Goal: Task Accomplishment & Management: Complete application form

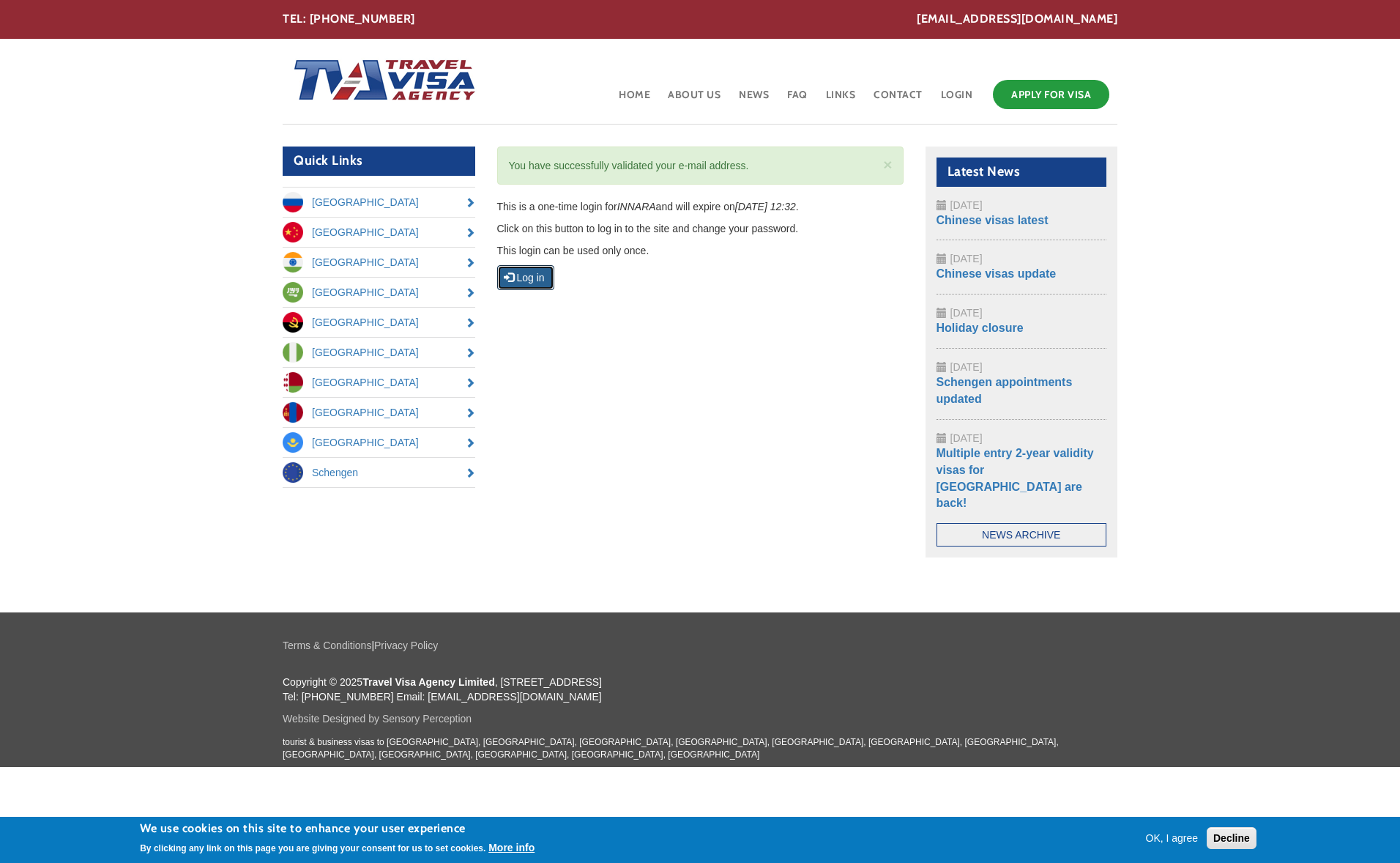
click at [540, 277] on button "Log in" at bounding box center [525, 277] width 57 height 25
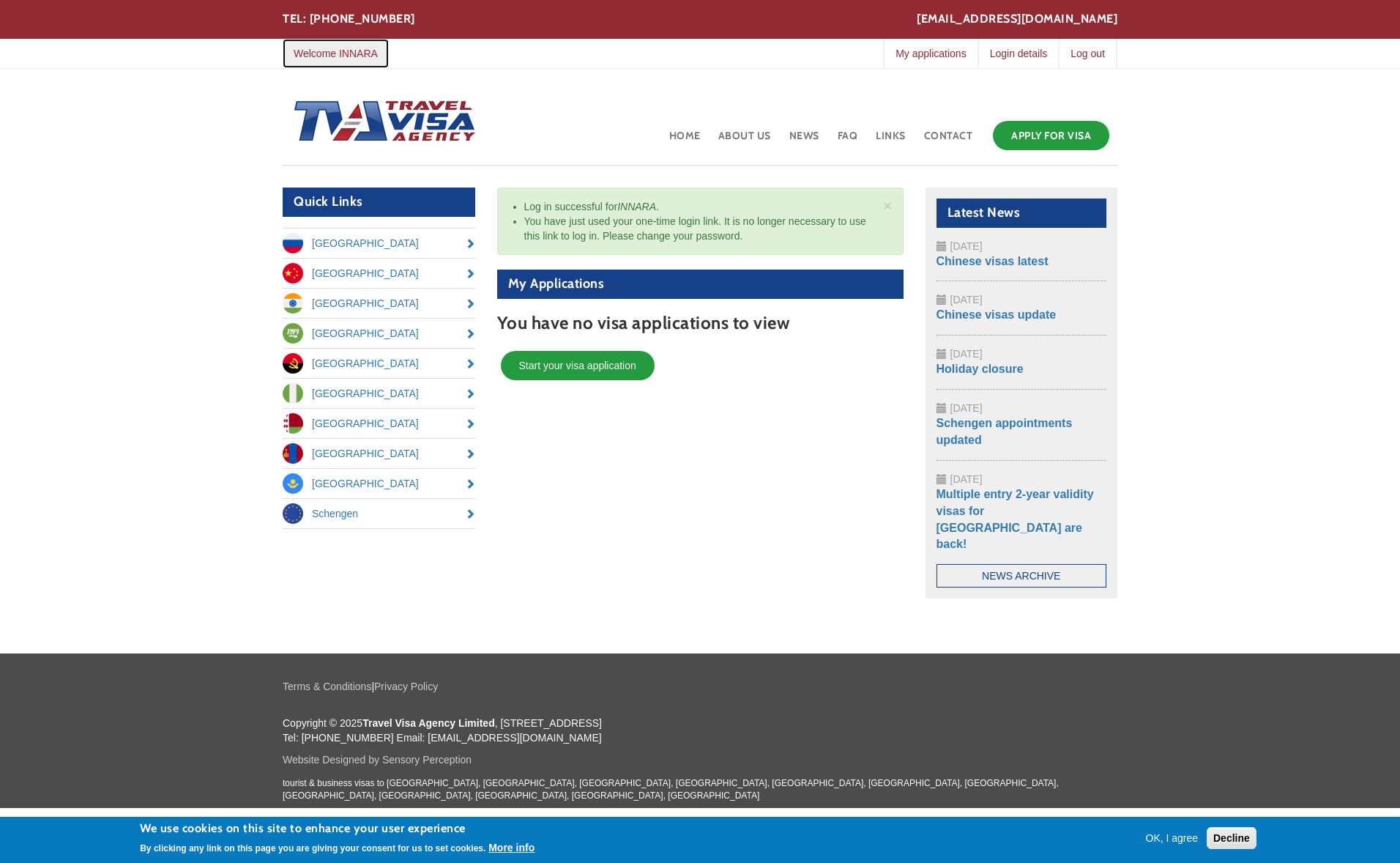
click at [343, 63] on link "Welcome INNARA" at bounding box center [335, 53] width 107 height 29
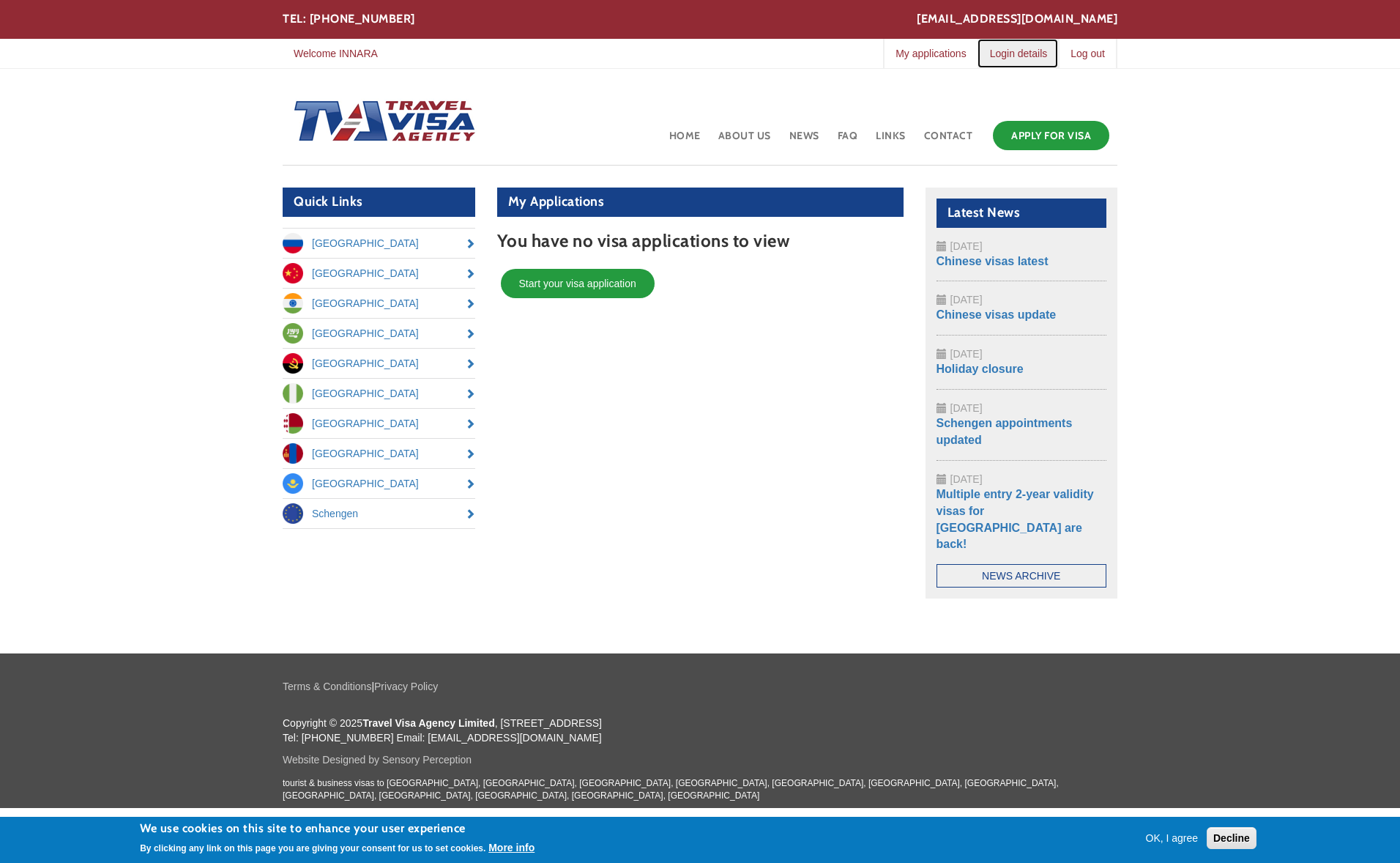
click at [1031, 57] on link "Login details" at bounding box center [1018, 53] width 81 height 29
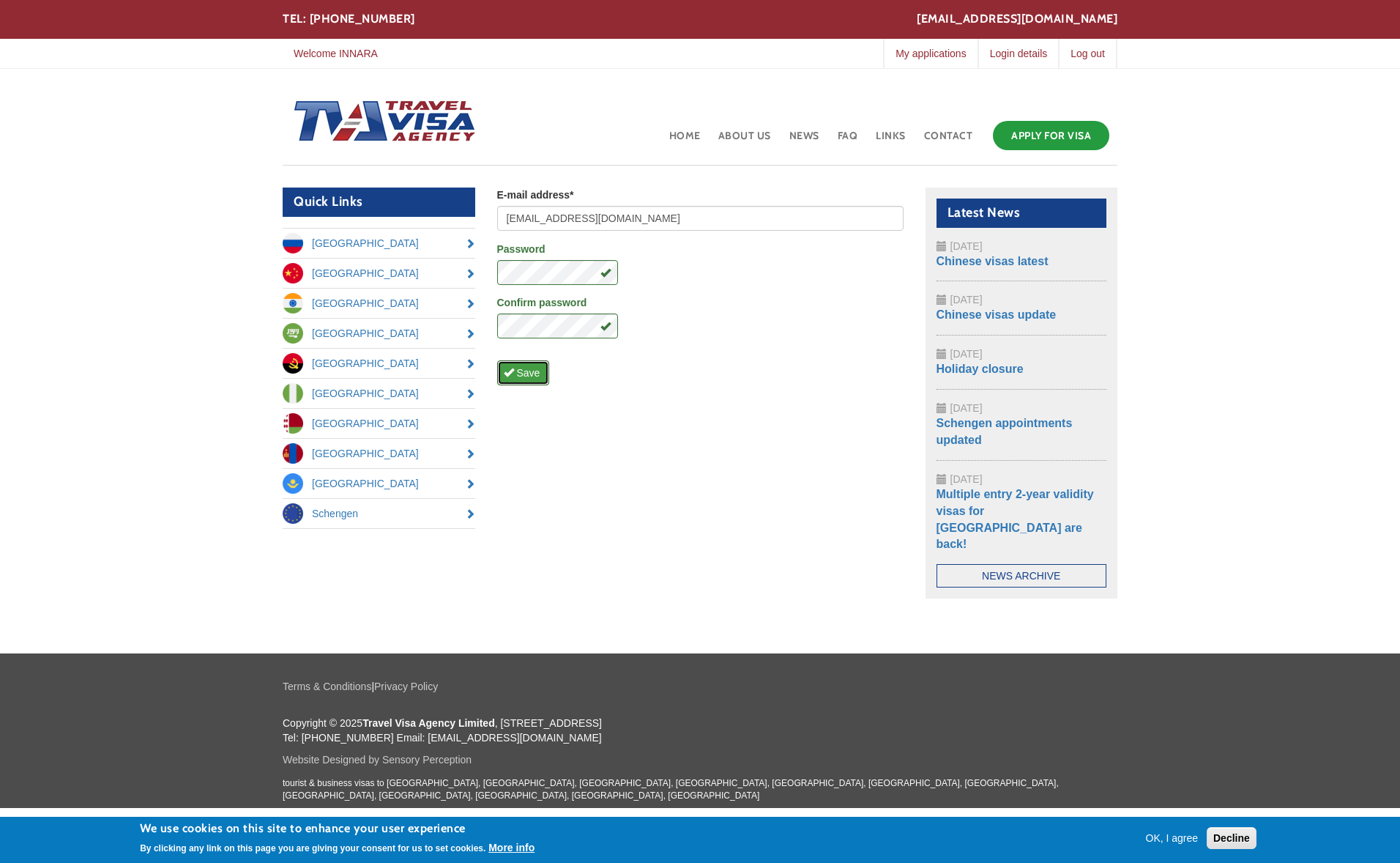
click at [539, 376] on button "Save" at bounding box center [523, 373] width 53 height 25
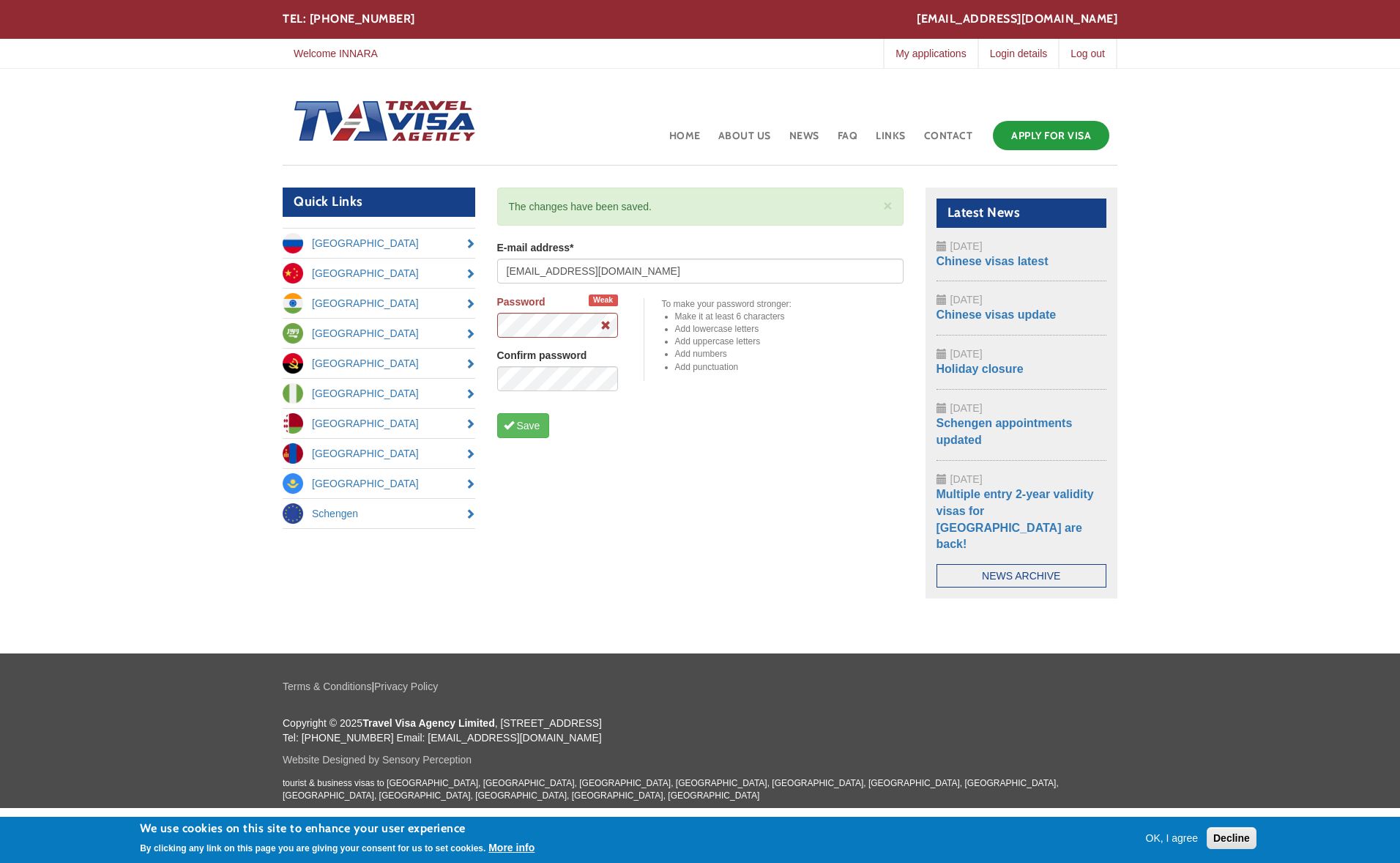
click at [633, 440] on div "Quick Links Russia China India Saudi Arabia Angola Nigeria Belarus Mongolia Kaz…" at bounding box center [700, 404] width 857 height 433
click at [1046, 133] on link "Apply for Visa" at bounding box center [1051, 135] width 116 height 29
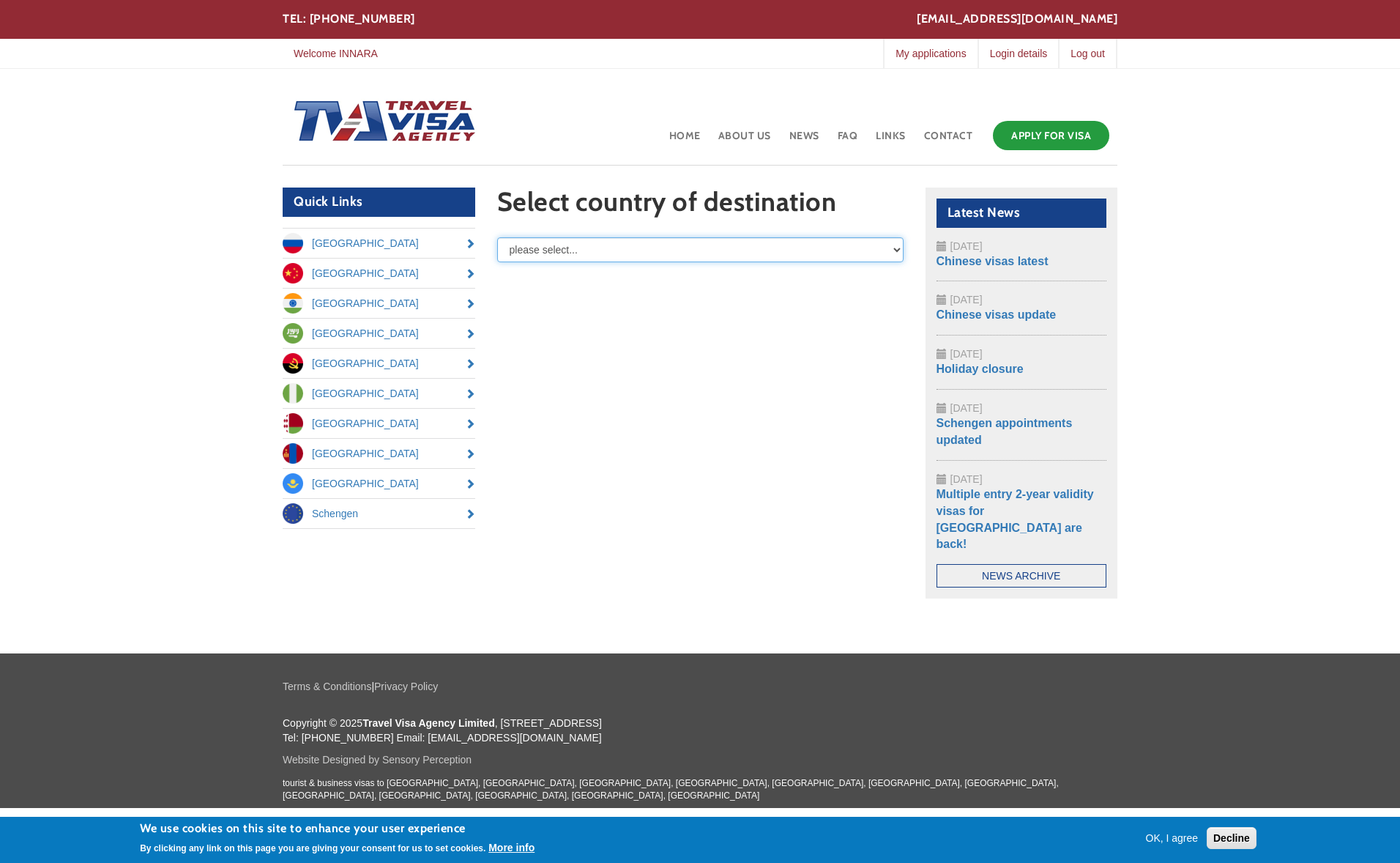
click at [565, 249] on select "please select... [GEOGRAPHIC_DATA] [GEOGRAPHIC_DATA] [GEOGRAPHIC_DATA] [GEOGRAP…" at bounding box center [700, 249] width 407 height 25
select select "/node/add/basic-visa-application/field_destination/[GEOGRAPHIC_DATA]"
click at [497, 237] on select "please select... [GEOGRAPHIC_DATA] [GEOGRAPHIC_DATA] [GEOGRAPHIC_DATA] [GEOGRAP…" at bounding box center [700, 249] width 407 height 25
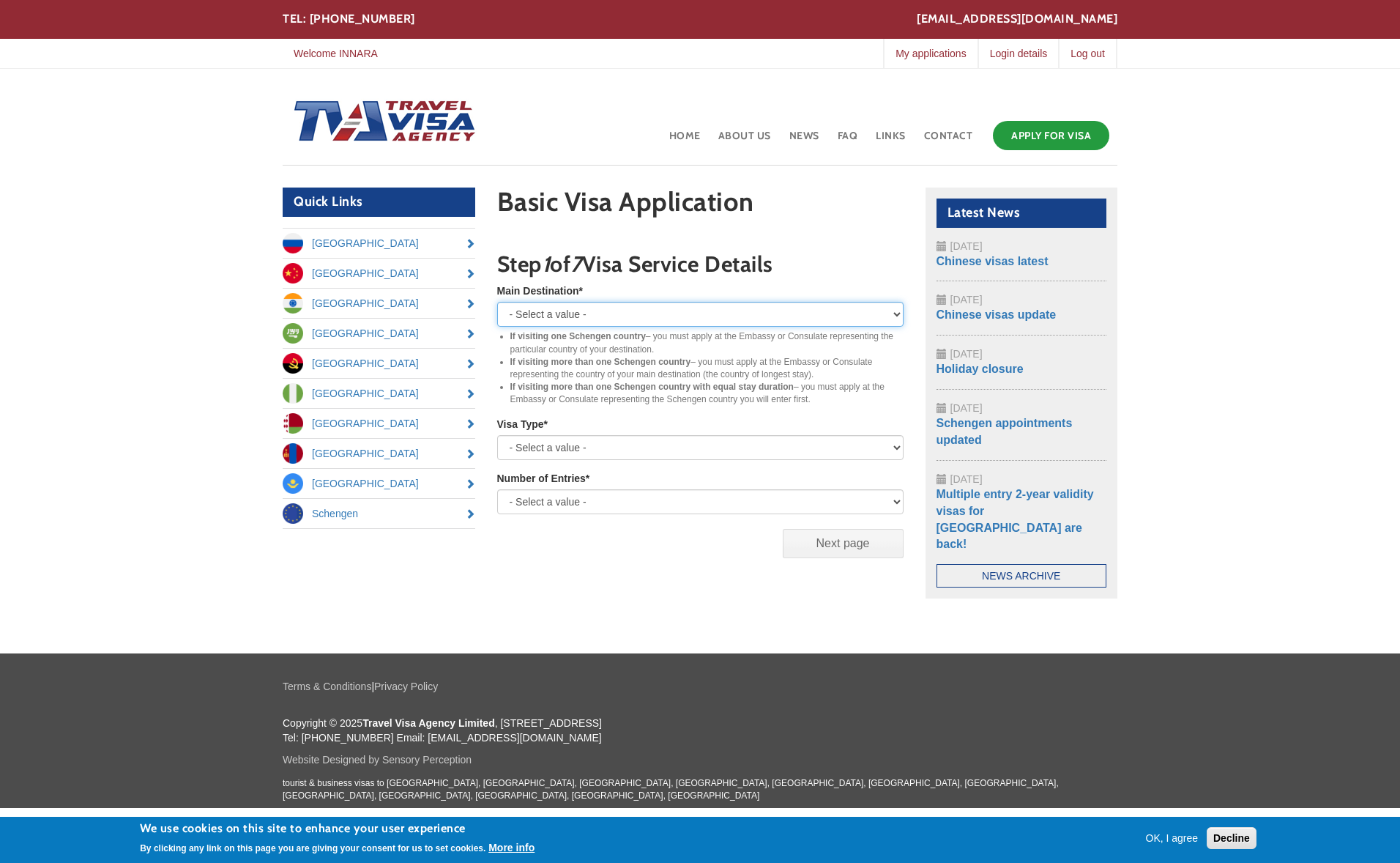
click at [573, 318] on select "- Select a value - Austria Belgium Czech Republic Denmark Estonia Finland Franc…" at bounding box center [700, 314] width 407 height 25
select select "[GEOGRAPHIC_DATA]"
click at [497, 302] on select "- Select a value - Austria Belgium Czech Republic Denmark Estonia Finland Franc…" at bounding box center [700, 314] width 407 height 25
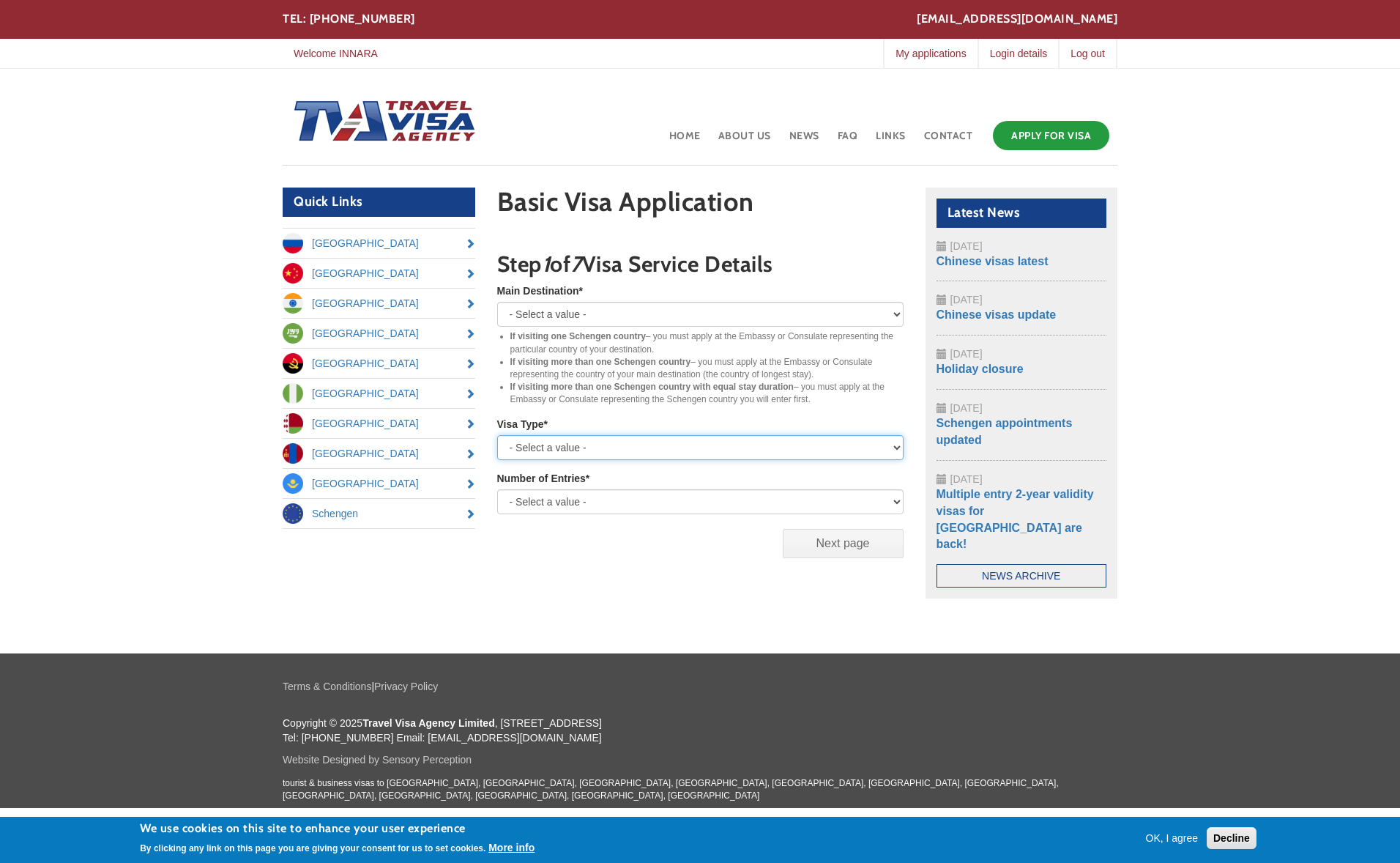
click at [556, 447] on select "- Select a value - Student Work EEA/EU family Short term Tourist Short term Bus…" at bounding box center [700, 447] width 407 height 25
select select "Short term Business"
click at [497, 435] on select "- Select a value - Student Work EEA/EU family Short term Tourist Short term Bus…" at bounding box center [700, 447] width 407 height 25
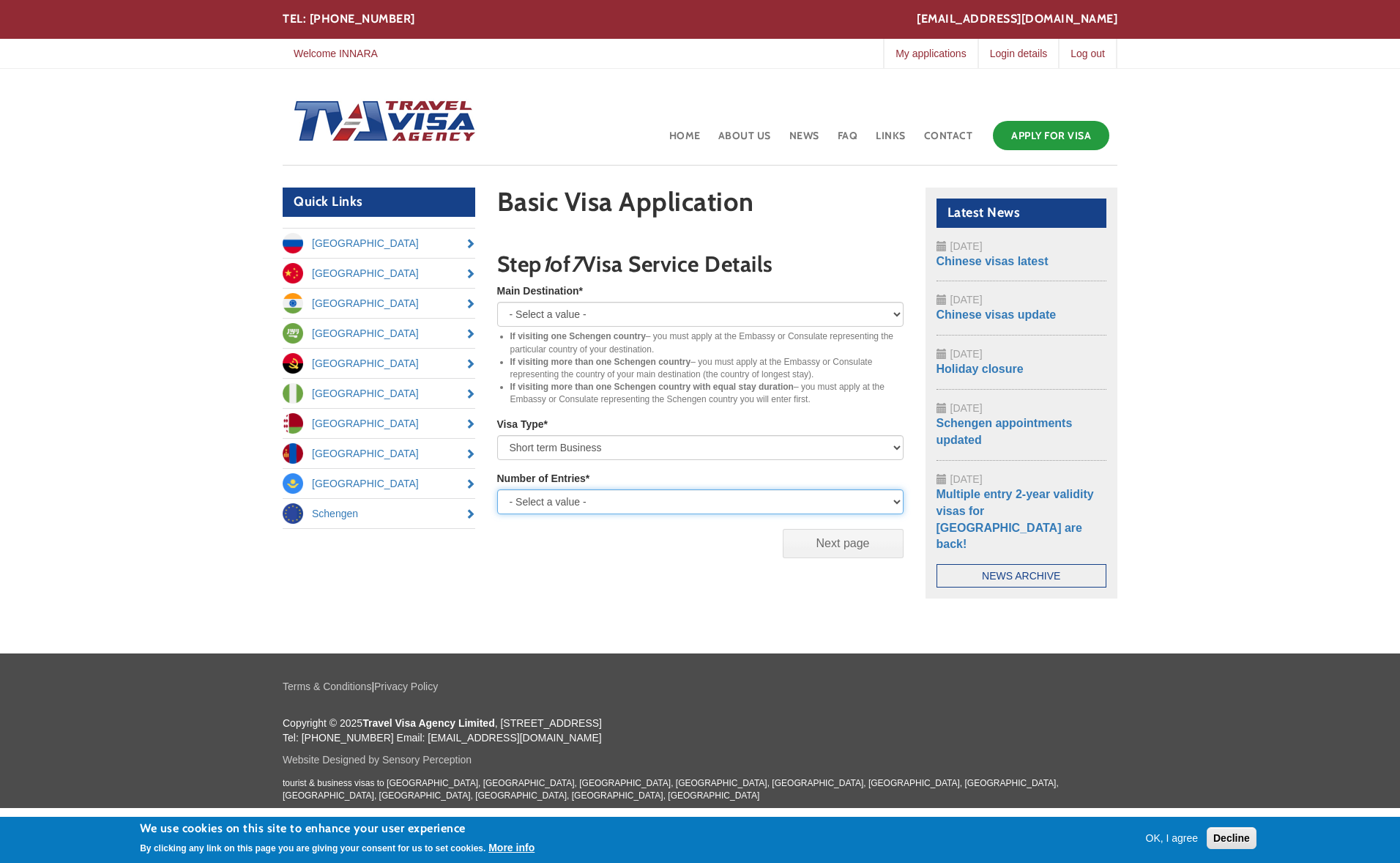
click at [562, 502] on select "- Select a value - Single Entry Double Entry Multiple Entry" at bounding box center [700, 502] width 407 height 25
select select "multiple"
click at [497, 490] on select "- Select a value - Single Entry Double Entry Multiple Entry" at bounding box center [700, 502] width 407 height 25
click at [839, 544] on input "Next page" at bounding box center [843, 543] width 121 height 29
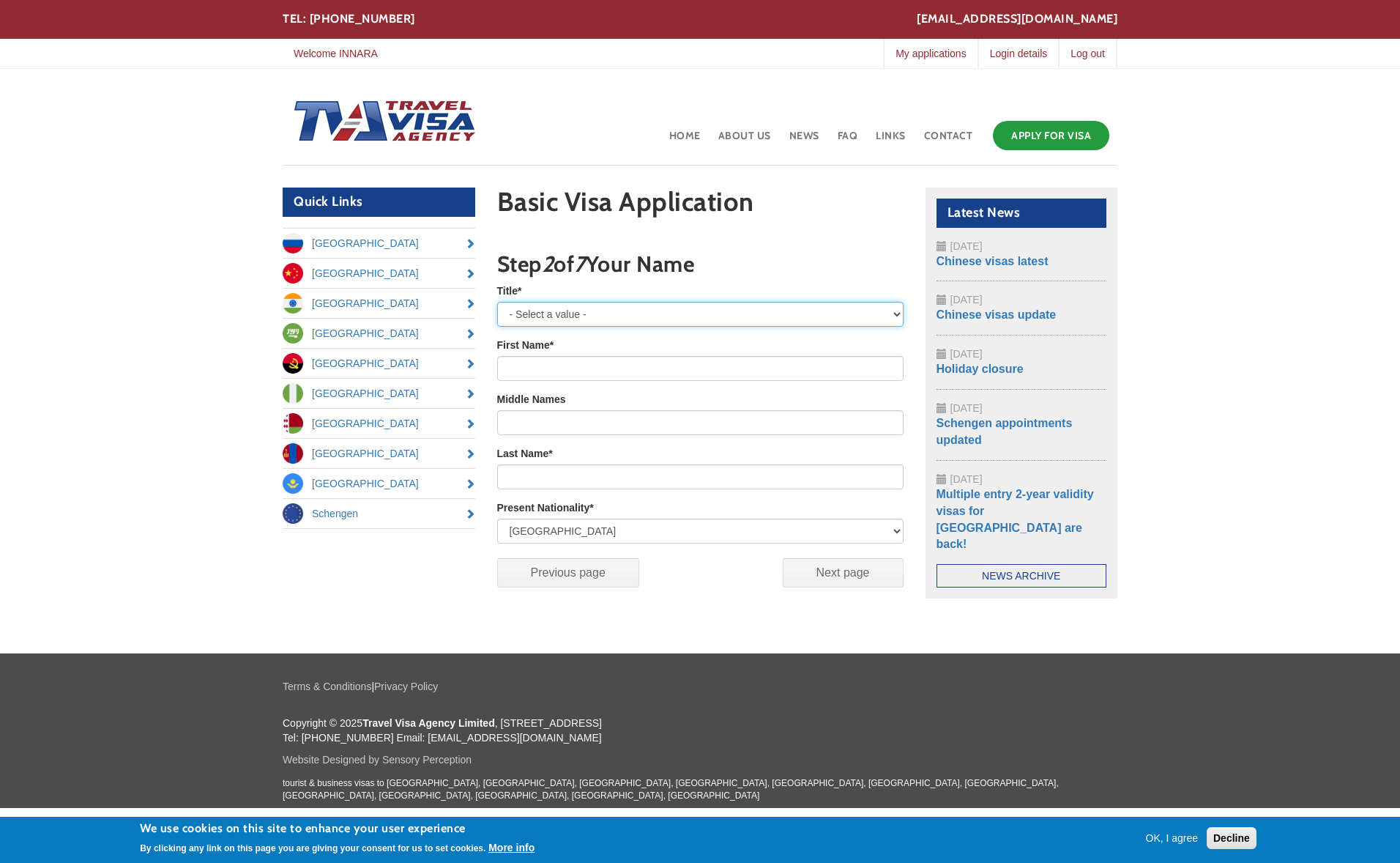
click at [554, 314] on select "- Select a value - Mr Mrs Miss" at bounding box center [700, 314] width 407 height 25
select select "Miss"
click at [497, 302] on select "- Select a value - Mr Mrs Miss" at bounding box center [700, 314] width 407 height 25
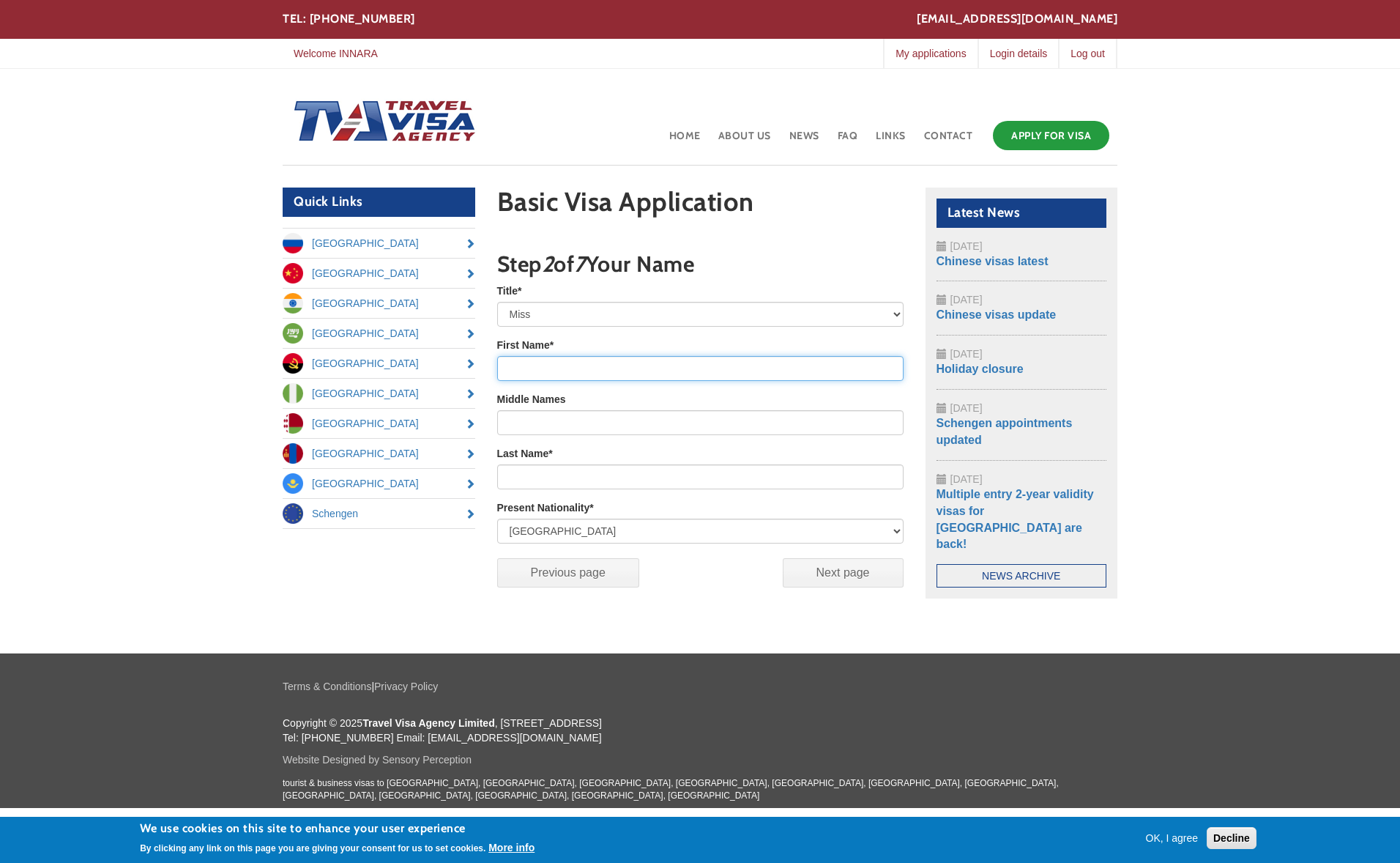
click at [549, 367] on input "First Name *" at bounding box center [700, 368] width 407 height 25
type input "Innara"
type input "Maharramova"
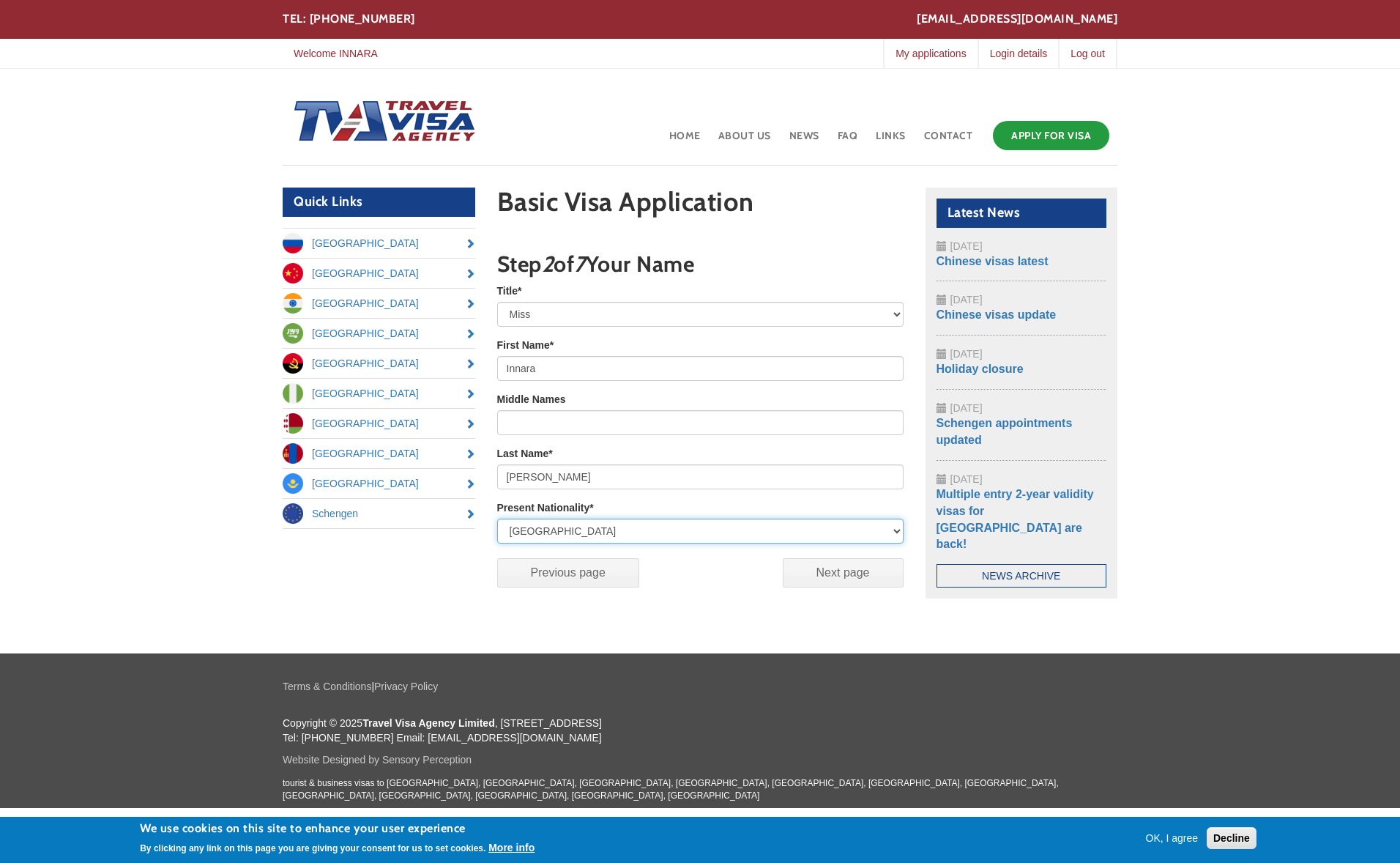
click at [708, 535] on select "United Kingdom Afghanistan Albania Algeria American Samoa Andorra Angola Anguil…" at bounding box center [700, 531] width 407 height 25
select select "AZ"
click at [497, 519] on select "United Kingdom Afghanistan Albania Algeria American Samoa Andorra Angola Anguil…" at bounding box center [700, 531] width 407 height 25
click at [846, 575] on input "Next page" at bounding box center [843, 572] width 121 height 29
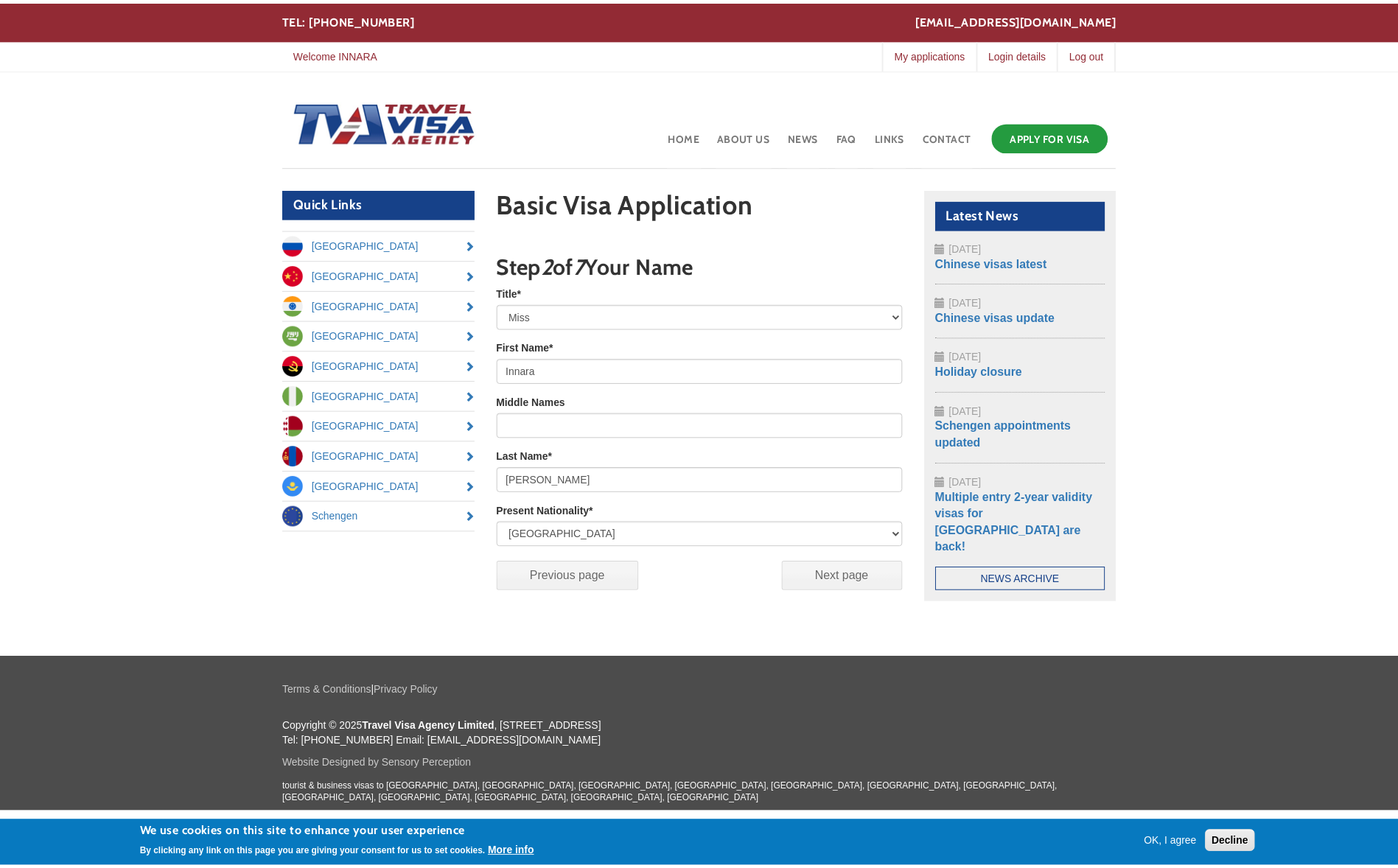
scroll to position [196, 0]
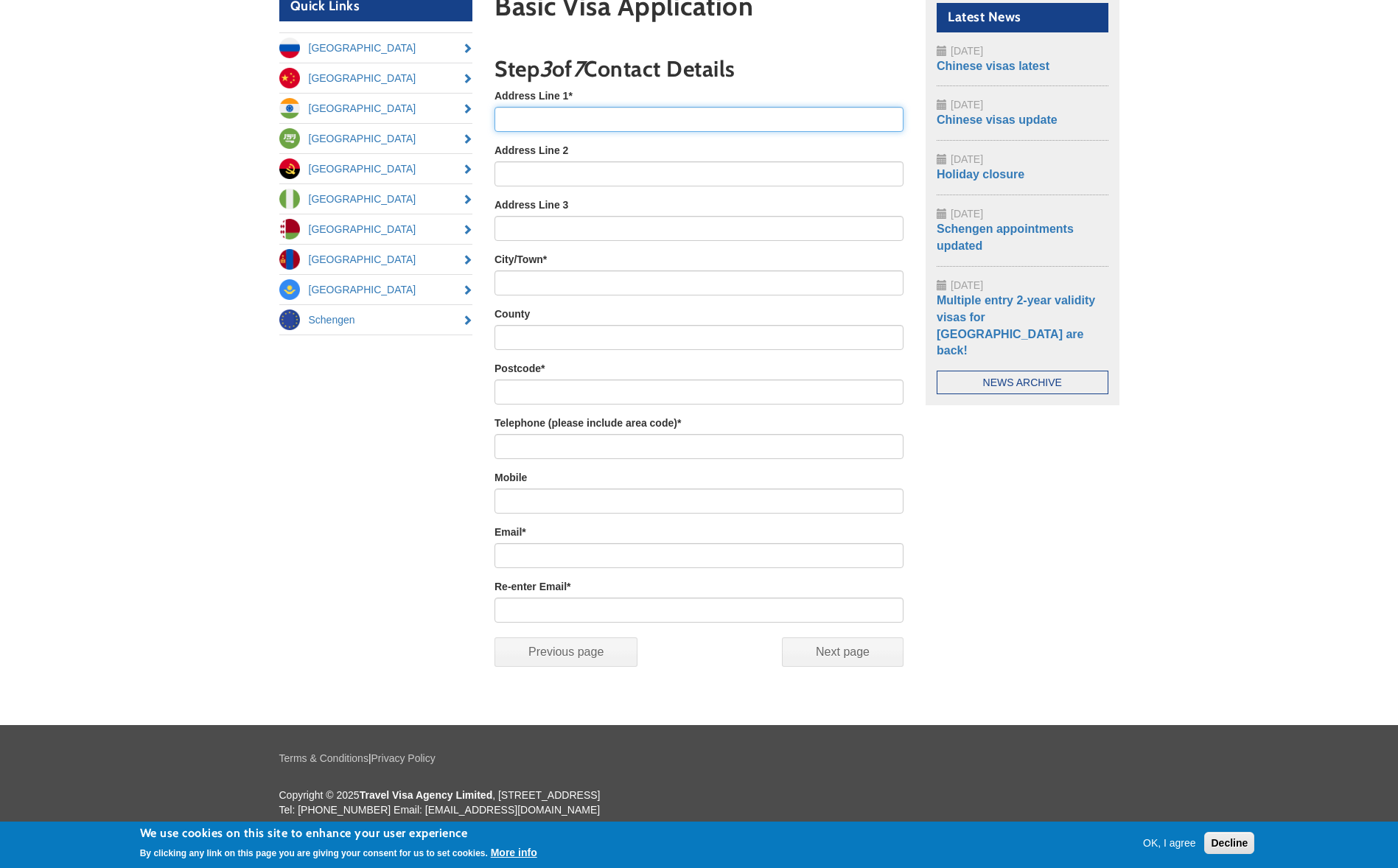
click at [552, 113] on input "Address Line 1 *" at bounding box center [699, 119] width 409 height 25
type input "Cranbourne Towers 5"
type input "ASCOT"
type input "Berkshire"
type input "sl58je"
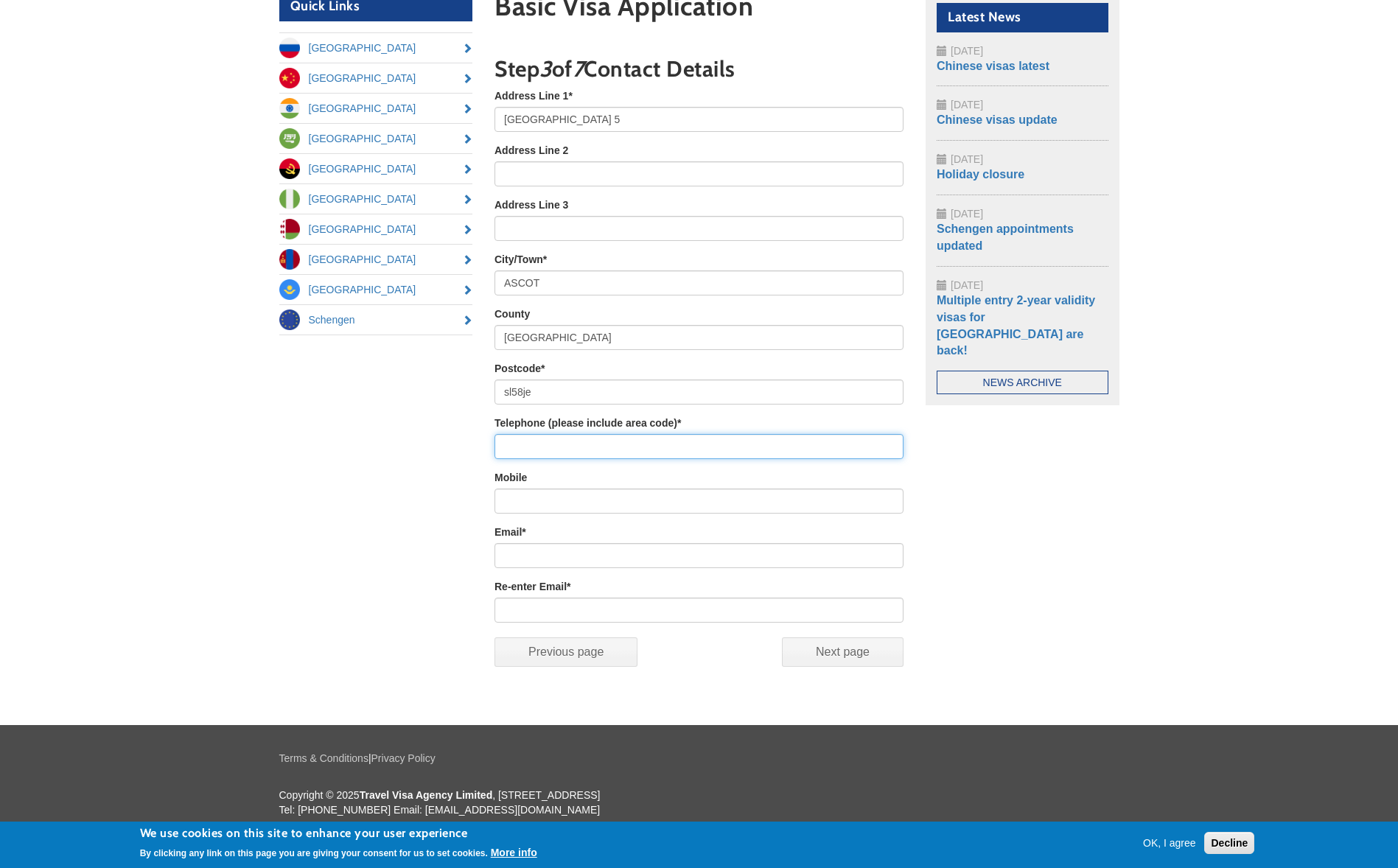
type input "07539"
type input "472544"
type input "MAHAI1@BP.COM"
drag, startPoint x: 552, startPoint y: 448, endPoint x: 383, endPoint y: 433, distance: 169.7
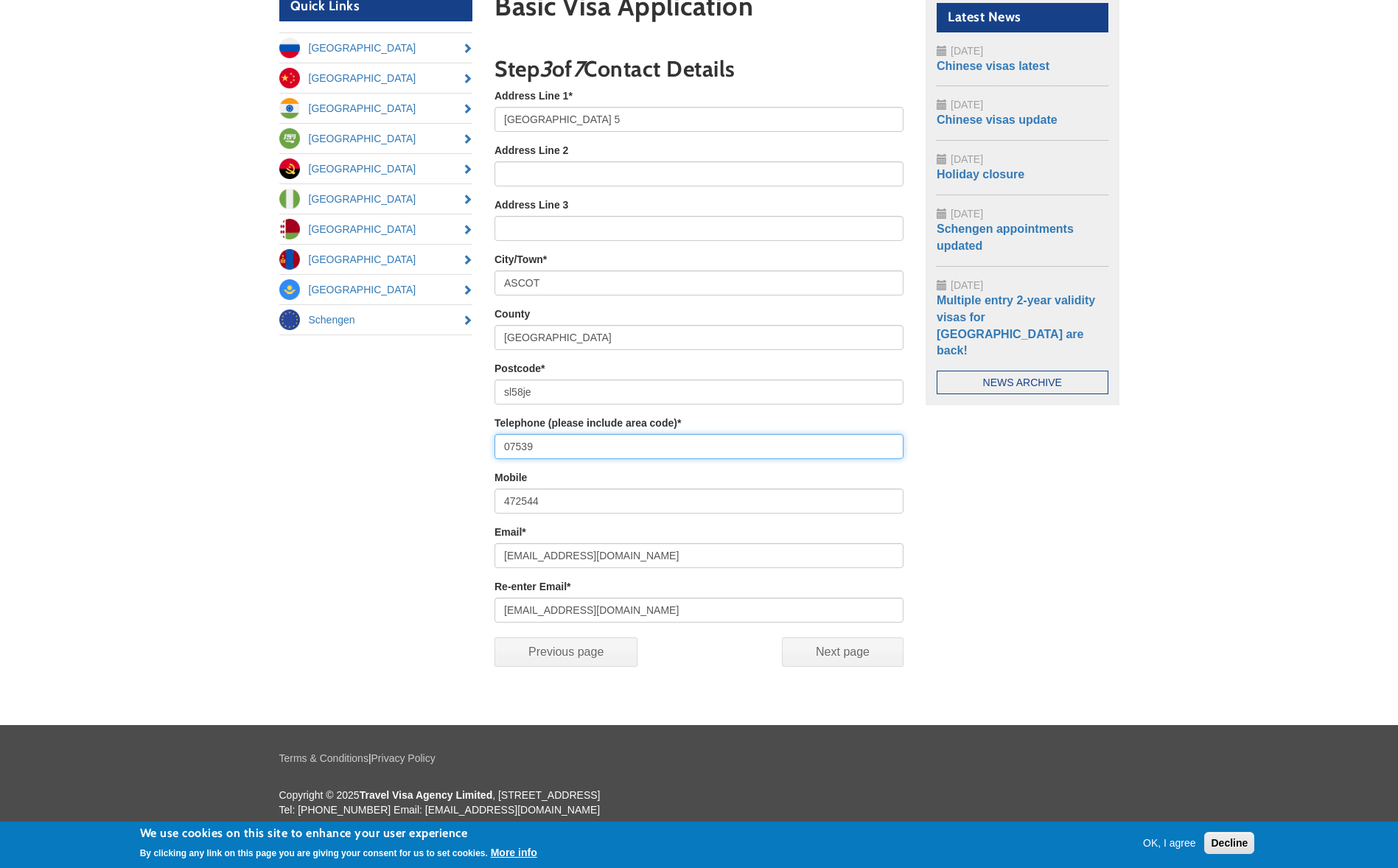
click at [383, 433] on div "Quick Links Russia China India Saudi Arabia Angola Nigeria Belarus Mongolia Kaz…" at bounding box center [699, 342] width 862 height 701
drag, startPoint x: 604, startPoint y: 438, endPoint x: 403, endPoint y: 435, distance: 201.0
click at [402, 435] on div "Quick Links Russia China India Saudi Arabia Angola Nigeria Belarus Mongolia Kaz…" at bounding box center [699, 342] width 862 height 701
type input "+447539472544"
drag, startPoint x: 548, startPoint y: 490, endPoint x: 441, endPoint y: 490, distance: 107.0
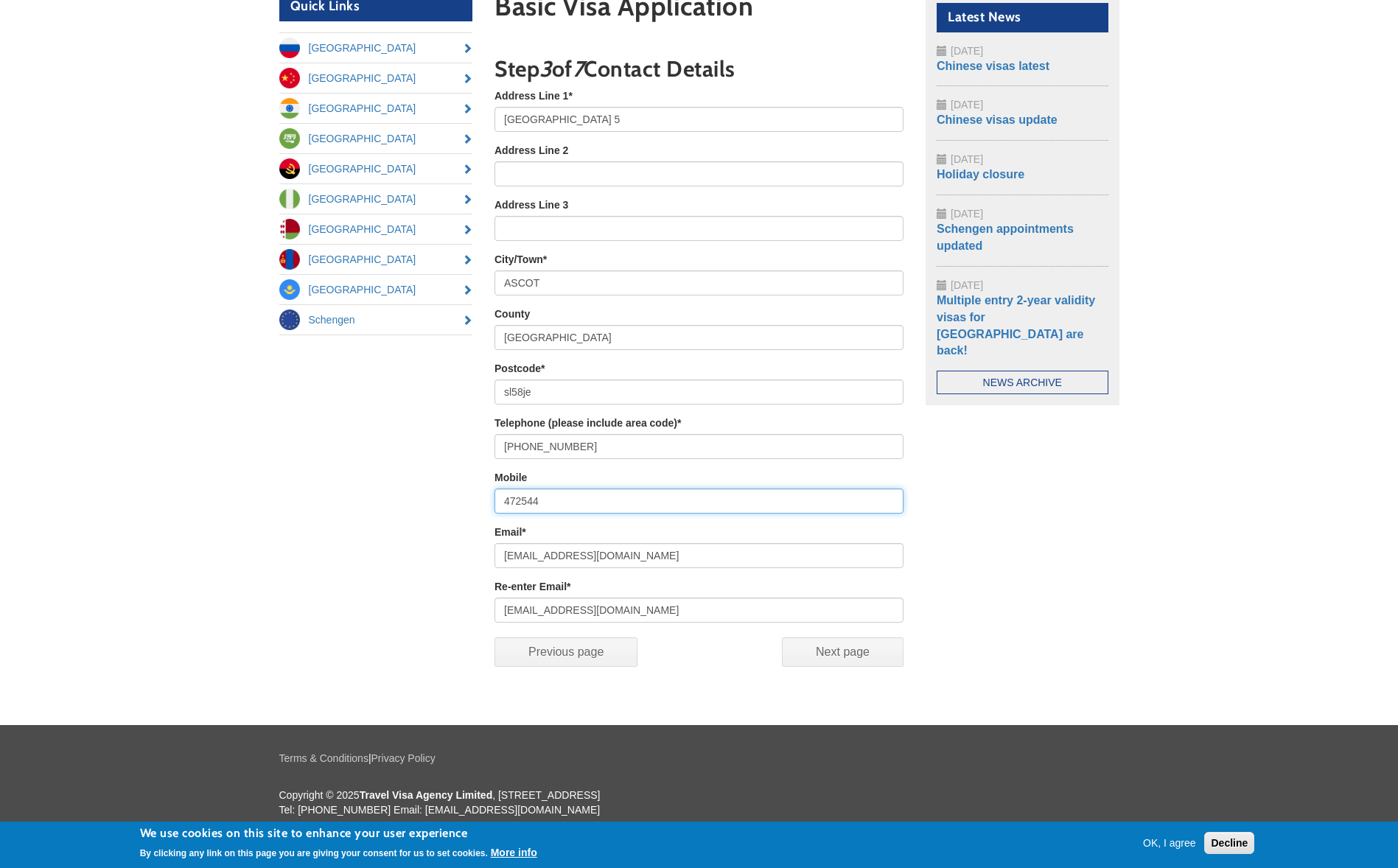
click at [438, 487] on div "Quick Links Russia China India Saudi Arabia Angola Nigeria Belarus Mongolia Kaz…" at bounding box center [699, 342] width 862 height 701
paste input "+447539"
type input "+447539472544"
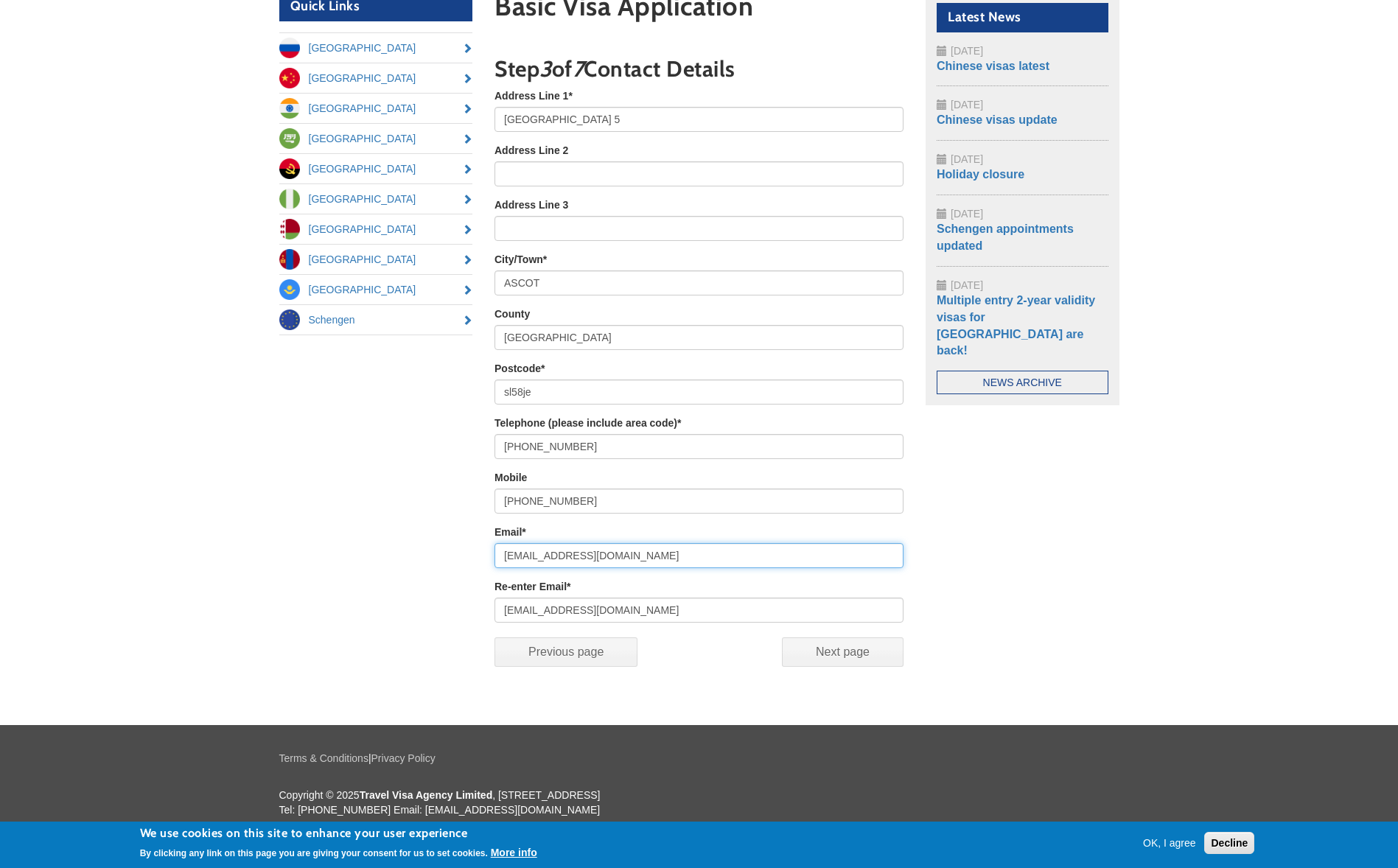
drag, startPoint x: 434, startPoint y: 549, endPoint x: 417, endPoint y: 549, distance: 17.0
click at [417, 549] on div "Quick Links Russia China India Saudi Arabia Angola Nigeria Belarus Mongolia Kaz…" at bounding box center [699, 342] width 862 height 701
click at [537, 552] on input "inn" at bounding box center [699, 555] width 409 height 25
drag, startPoint x: 706, startPoint y: 561, endPoint x: 692, endPoint y: 555, distance: 15.2
click at [706, 561] on input "inn" at bounding box center [699, 555] width 409 height 25
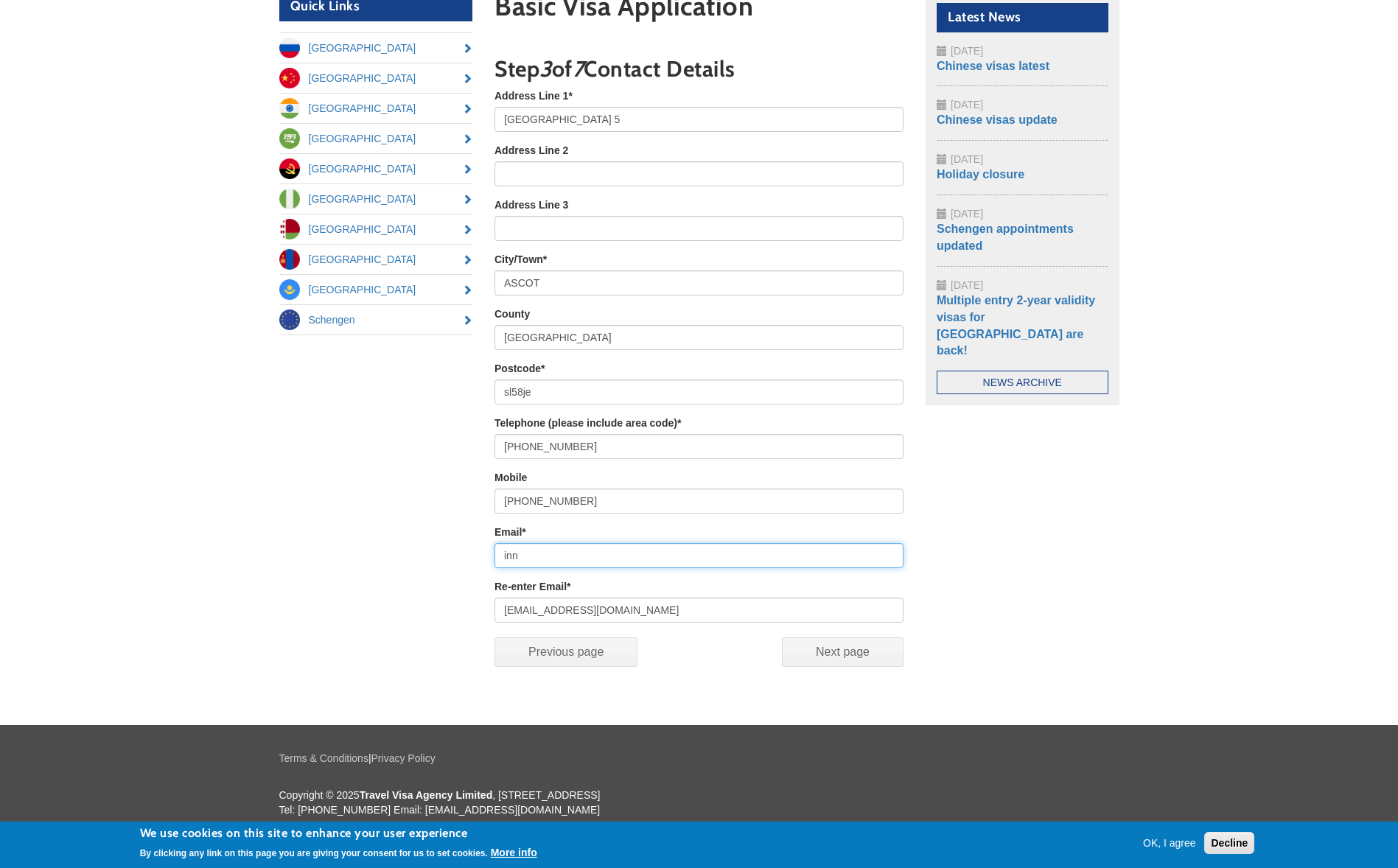
type input "innaramaharramova@gmail.com"
drag, startPoint x: 304, startPoint y: 522, endPoint x: 400, endPoint y: 560, distance: 103.2
click at [301, 530] on div "Quick Links Russia China India Saudi Arabia Angola Nigeria Belarus Mongolia Kaz…" at bounding box center [699, 342] width 862 height 701
drag, startPoint x: 350, startPoint y: 578, endPoint x: 625, endPoint y: 612, distance: 277.1
click at [380, 578] on div "Quick Links Russia China India Saudi Arabia Angola Nigeria Belarus Mongolia Kaz…" at bounding box center [699, 342] width 862 height 701
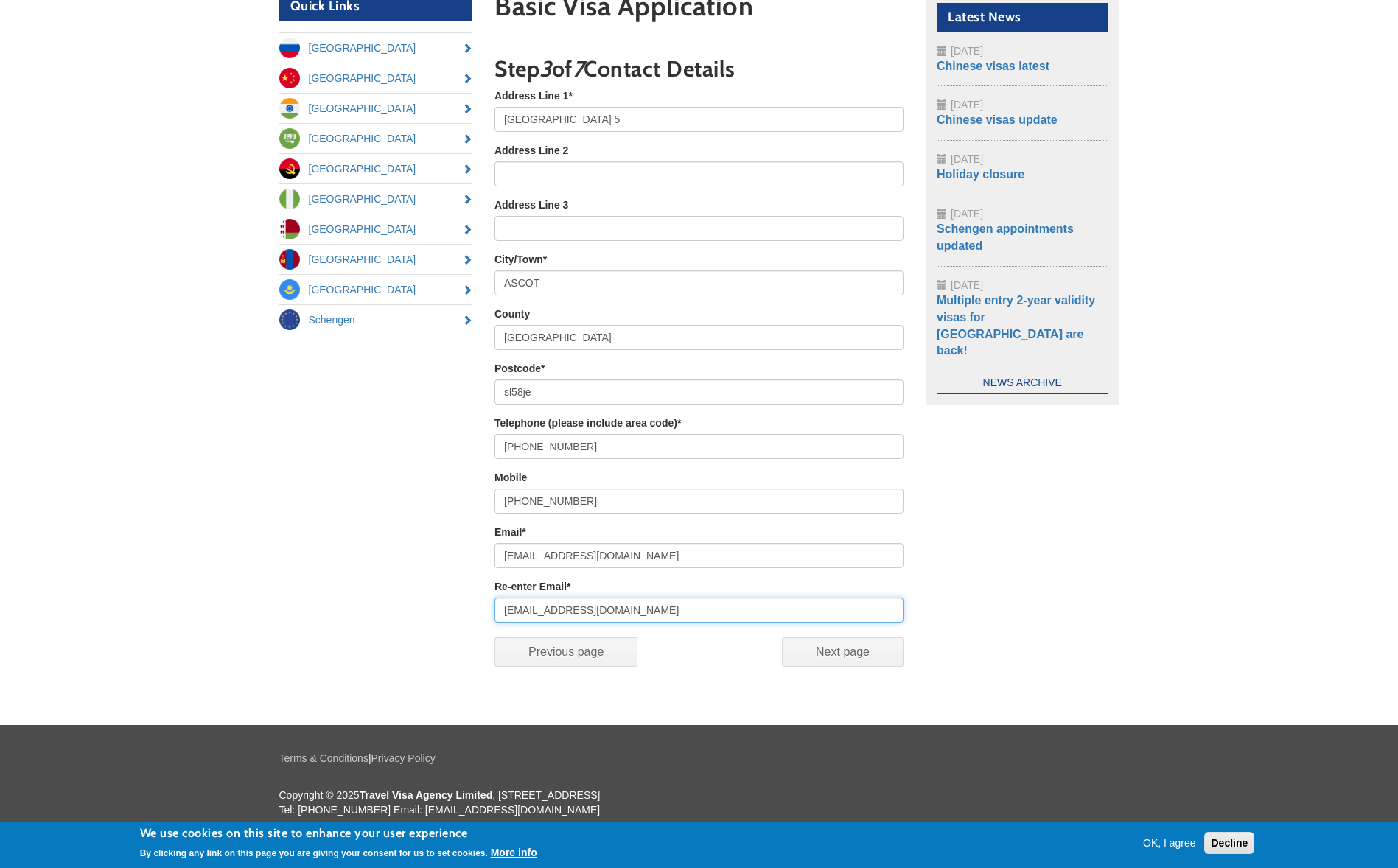
drag, startPoint x: 642, startPoint y: 614, endPoint x: 439, endPoint y: 600, distance: 203.5
click at [391, 591] on div "Quick Links Russia China India Saudi Arabia Angola Nigeria Belarus Mongolia Kaz…" at bounding box center [699, 342] width 862 height 701
paste input "innaramaharramova@gmail.com"
type input "innaramaharramova@gmail.com"
click at [849, 657] on input "Next page" at bounding box center [843, 651] width 121 height 29
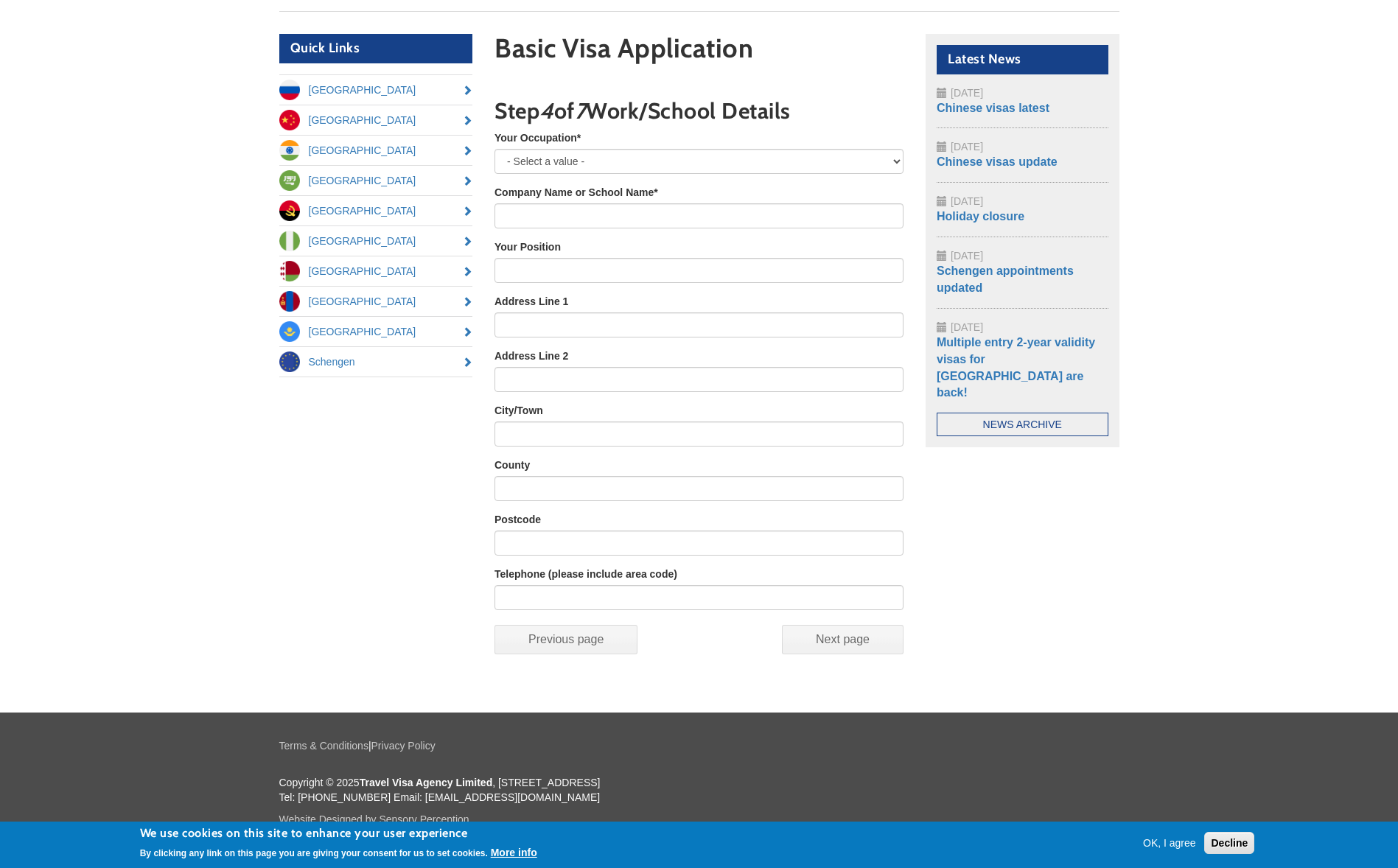
scroll to position [142, 0]
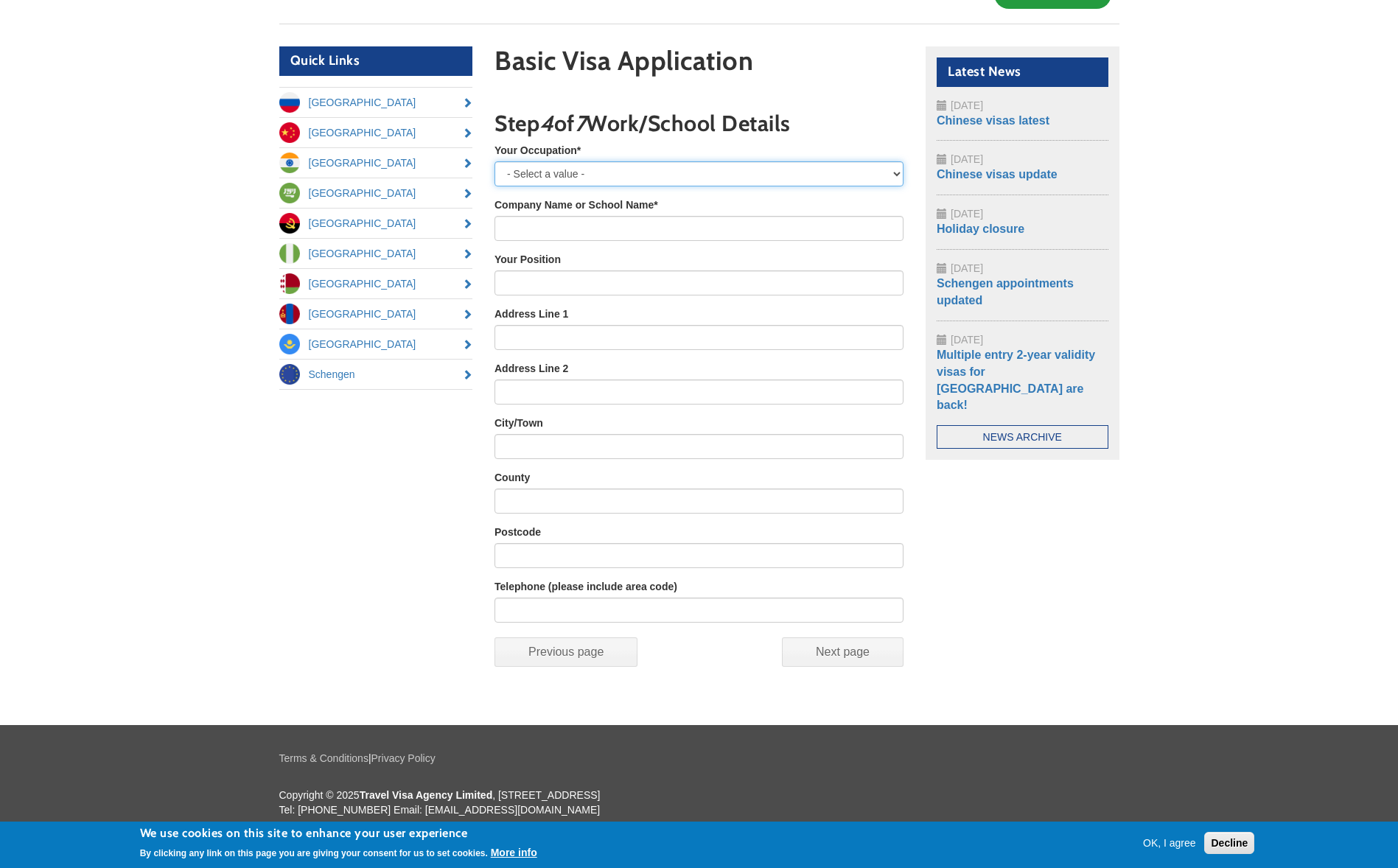
click at [564, 175] on select "- Select a value - Employed Self-Employed Retired Housewife Student Unemployed …" at bounding box center [699, 173] width 409 height 25
select select "Employed"
click at [495, 161] on select "- Select a value - Employed Self-Employed Retired Housewife Student Unemployed …" at bounding box center [699, 173] width 409 height 25
click at [555, 234] on input "Company Name or School Name *" at bounding box center [699, 228] width 409 height 25
type input "BP"
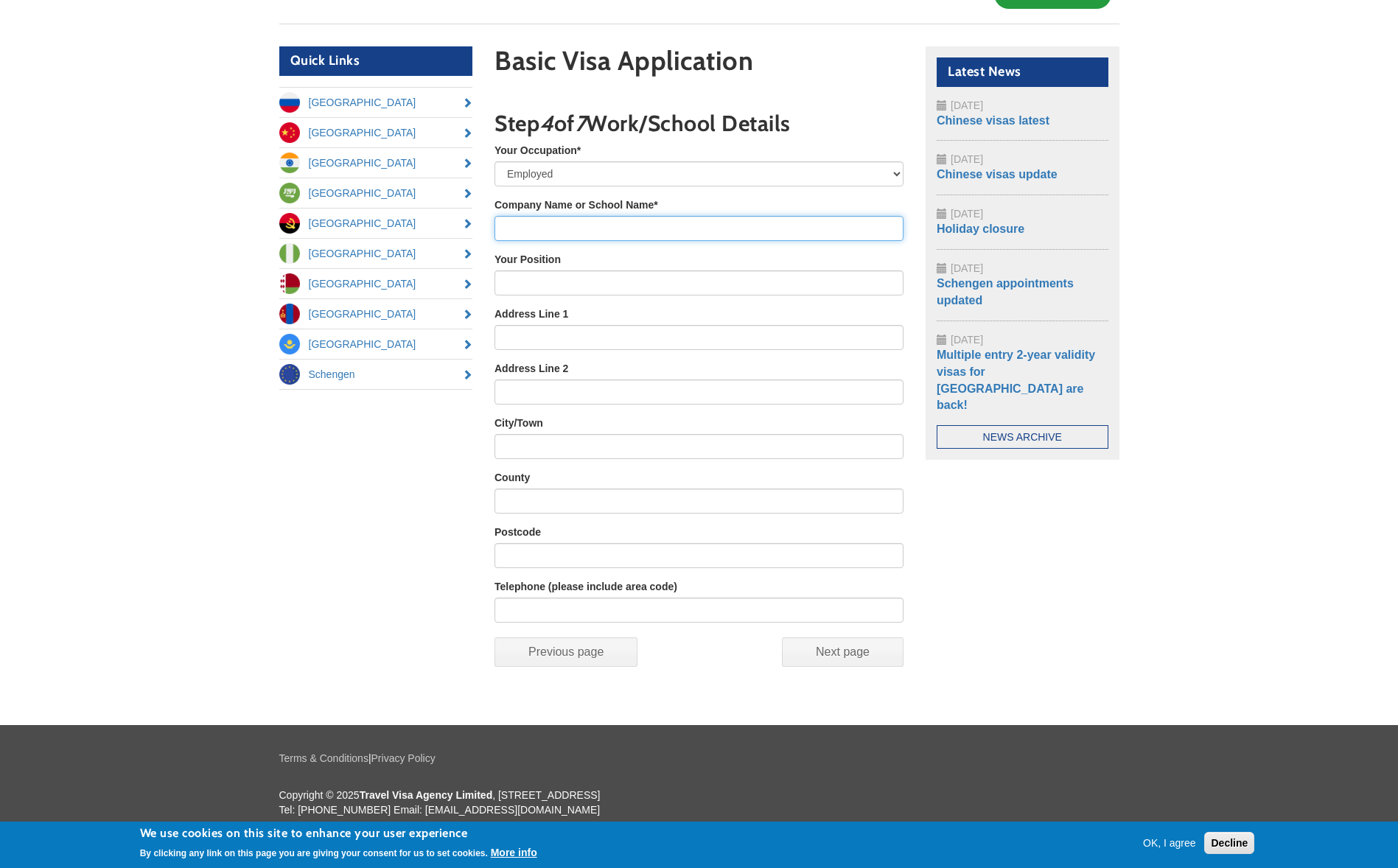
type input "Bowyer Walk"
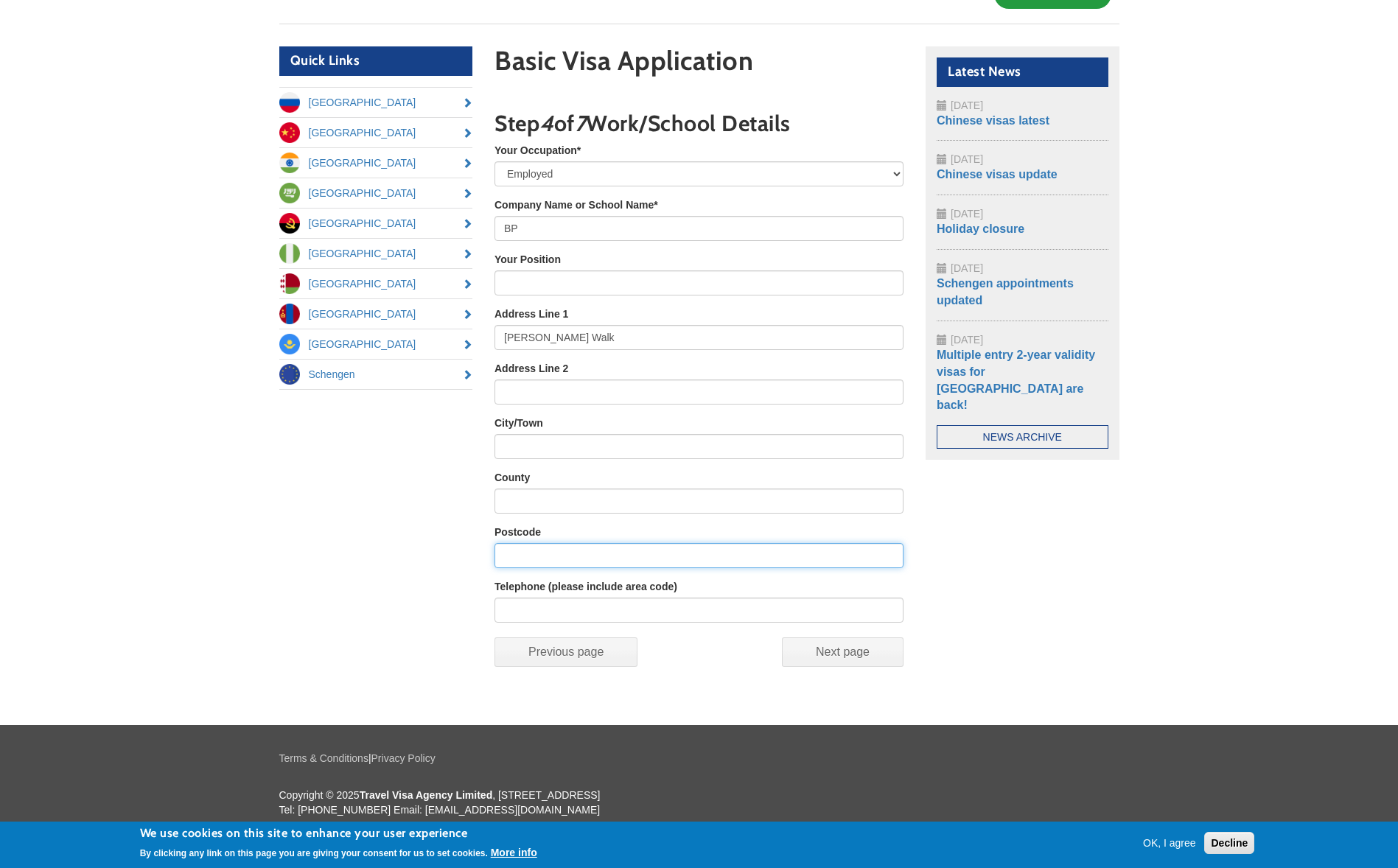
type input "SL5 8JE"
type input "07539472544"
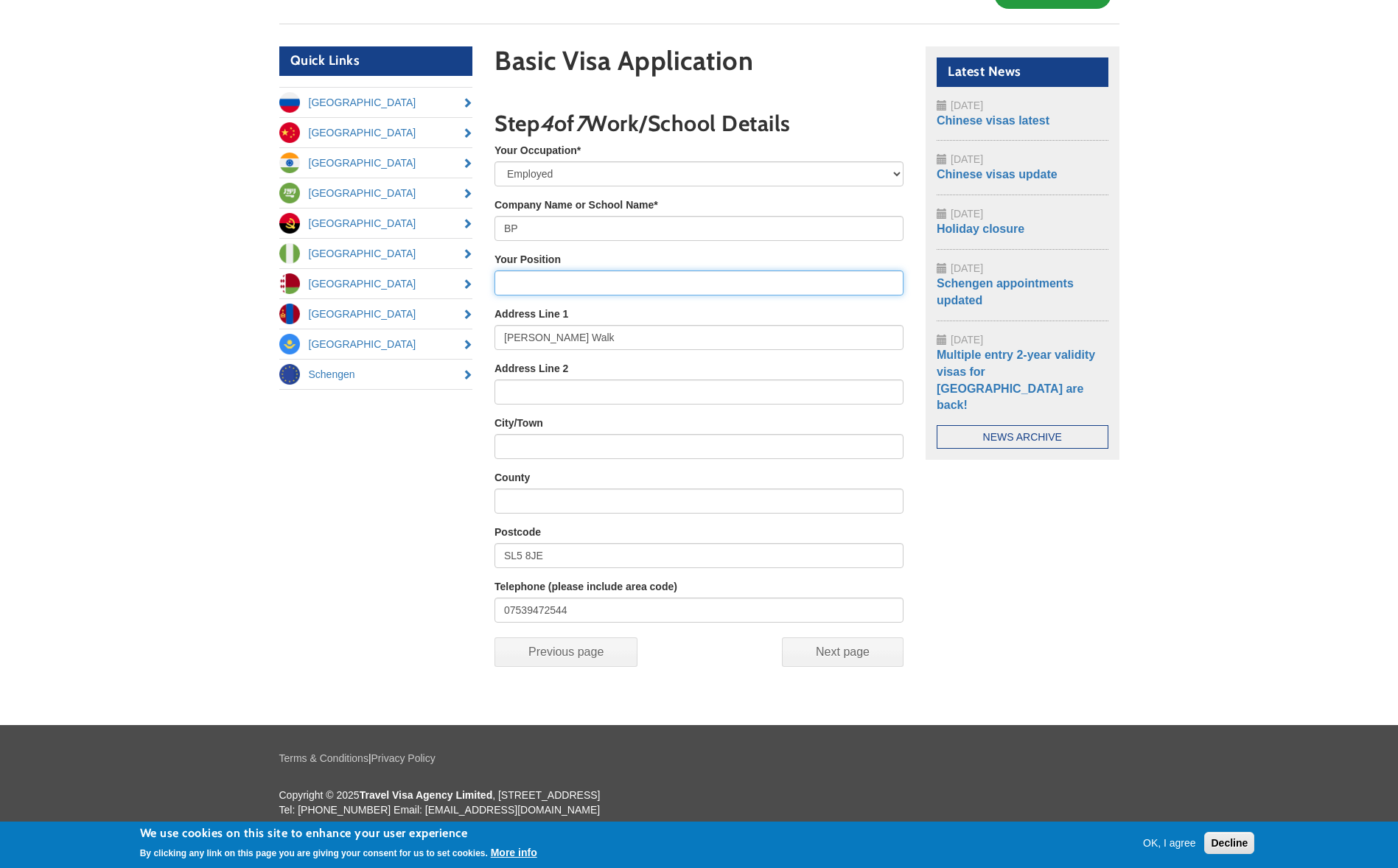
click at [546, 281] on input "Your Position" at bounding box center [699, 283] width 409 height 25
type input "ERP Deployment Manager"
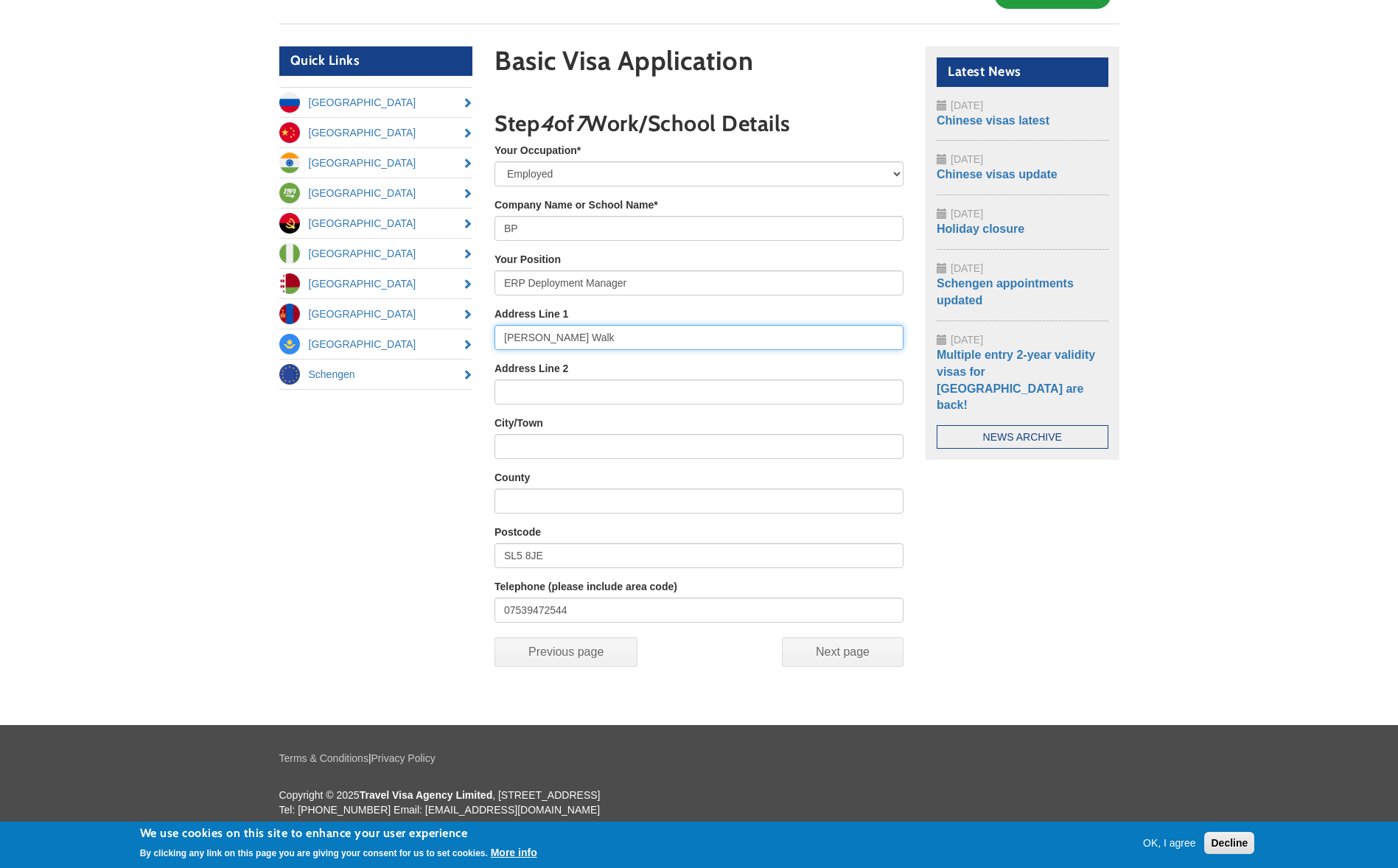
drag, startPoint x: 449, startPoint y: 319, endPoint x: 433, endPoint y: 342, distance: 28.0
click at [380, 310] on div "Quick Links Russia China India Saudi Arabia Angola Nigeria Belarus Mongolia Kaz…" at bounding box center [699, 370] width 862 height 646
paste input "Chertsey Rd"
type input "Chertsey Rd"
click at [534, 441] on input "City/Town" at bounding box center [699, 446] width 409 height 25
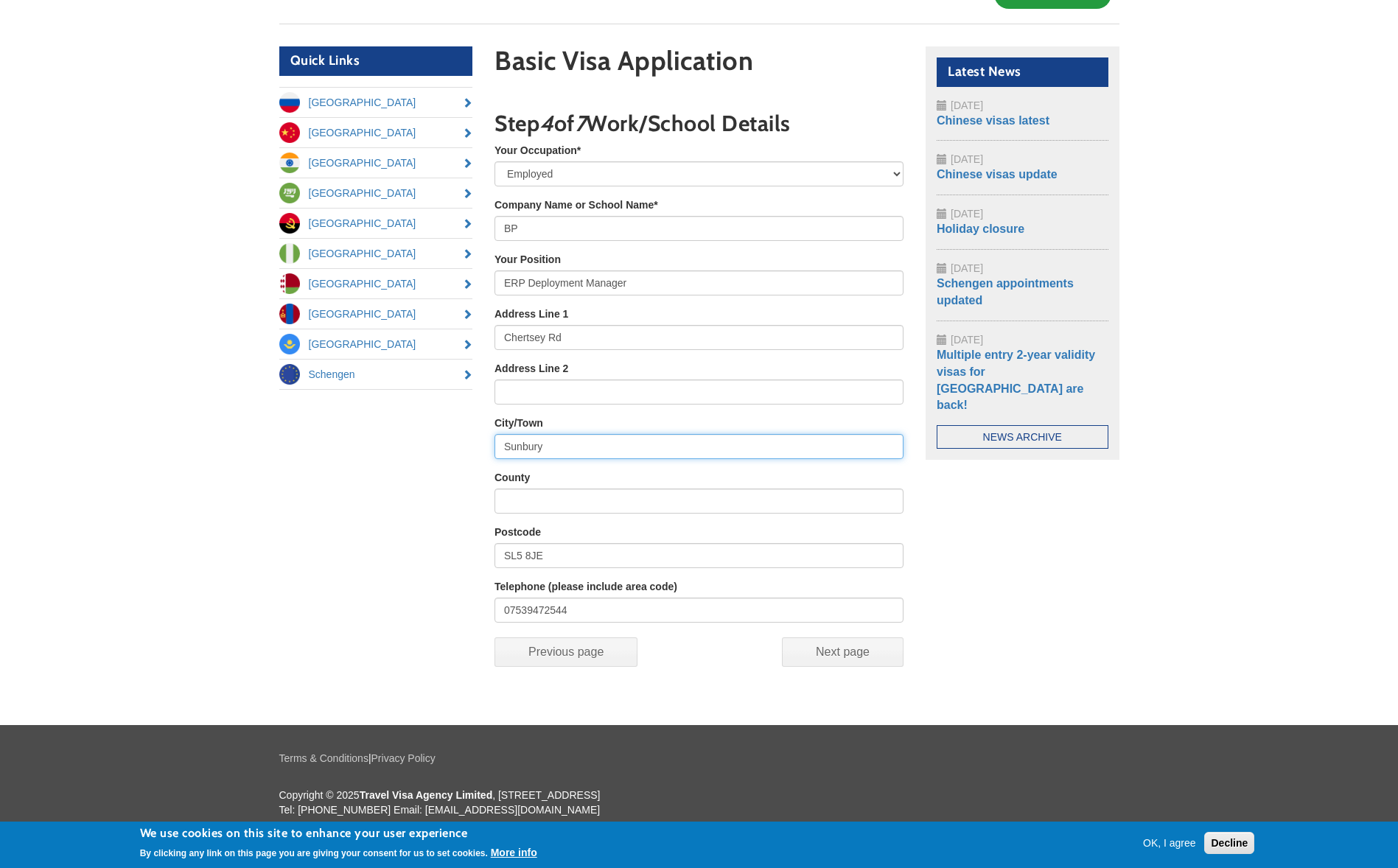
type input "Sunbury"
drag, startPoint x: 561, startPoint y: 558, endPoint x: 451, endPoint y: 546, distance: 110.7
click at [451, 546] on div "Quick Links Russia China India Saudi Arabia Angola Nigeria Belarus Mongolia Kaz…" at bounding box center [699, 370] width 862 height 646
paste input "TW16 7LN"
type input "TW16 7LN"
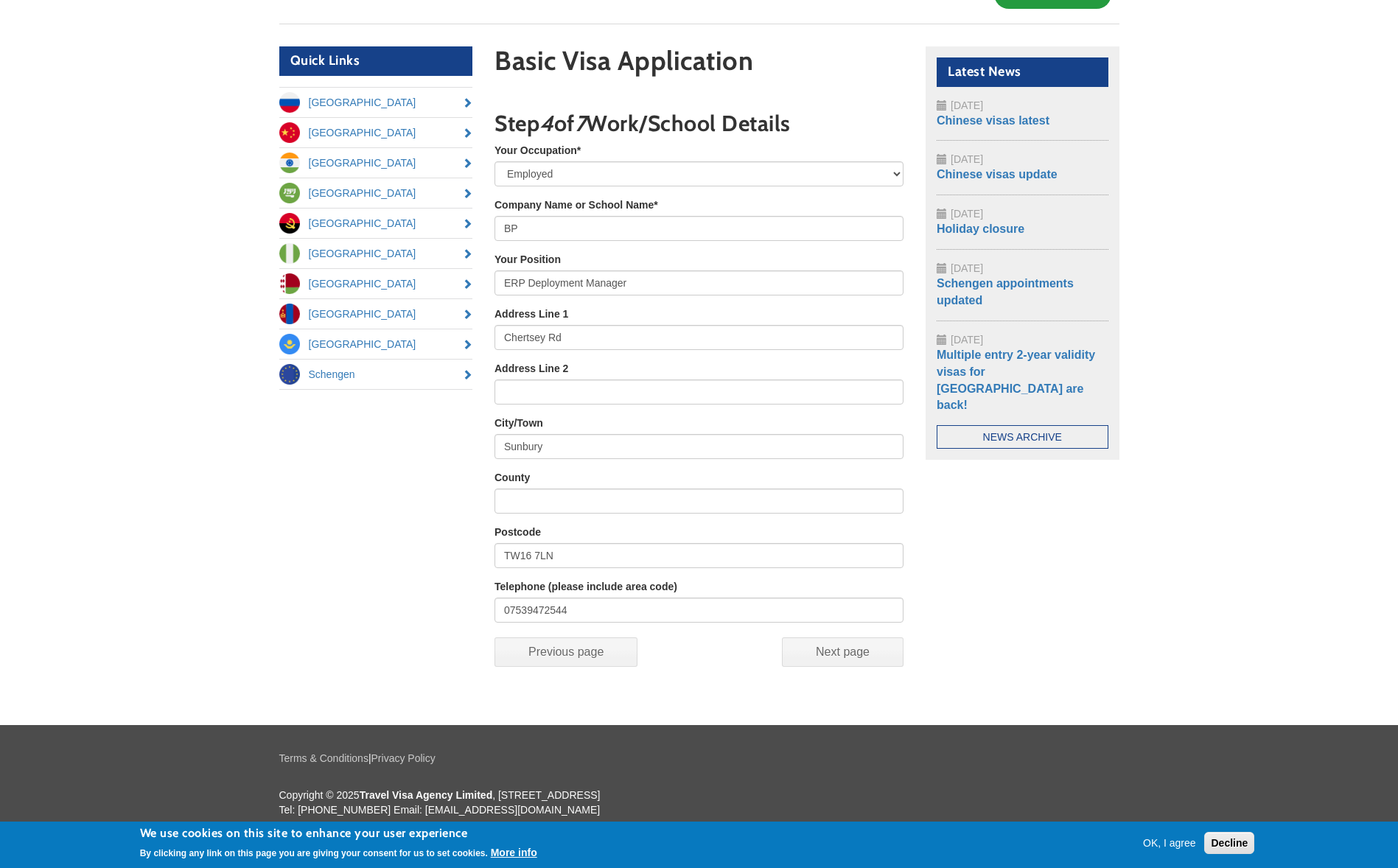
drag, startPoint x: 385, startPoint y: 611, endPoint x: 578, endPoint y: 611, distance: 193.0
click at [415, 611] on div "Quick Links Russia China India Saudi Arabia Angola Nigeria Belarus Mongolia Kaz…" at bounding box center [699, 370] width 862 height 646
drag, startPoint x: 597, startPoint y: 609, endPoint x: 299, endPoint y: 585, distance: 299.0
click at [299, 585] on div "Quick Links Russia China India Saudi Arabia Angola Nigeria Belarus Mongolia Kaz…" at bounding box center [699, 370] width 862 height 646
paste input "01932 762000"
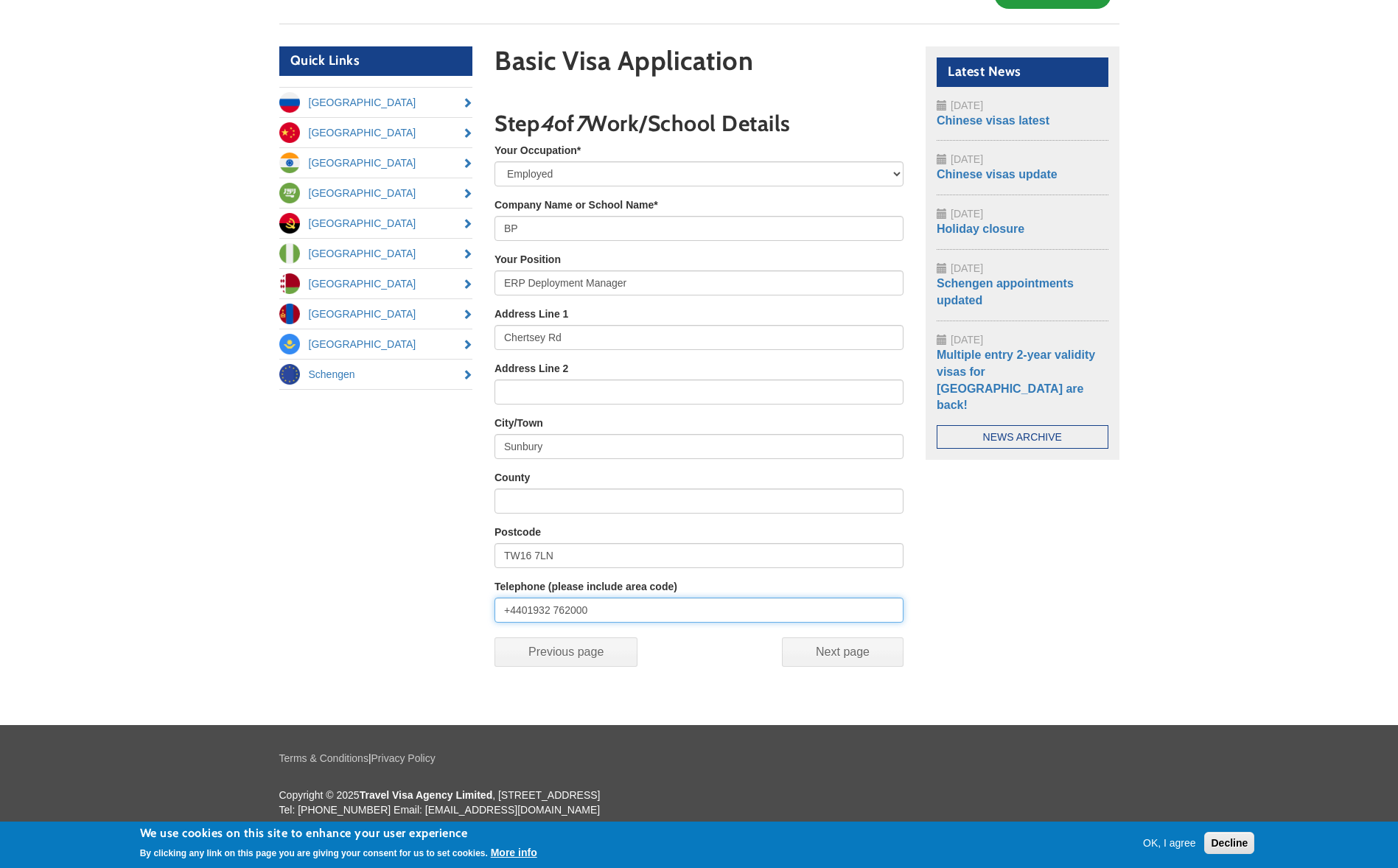
type input "+4401932 762000"
click at [834, 654] on input "Next page" at bounding box center [843, 651] width 121 height 29
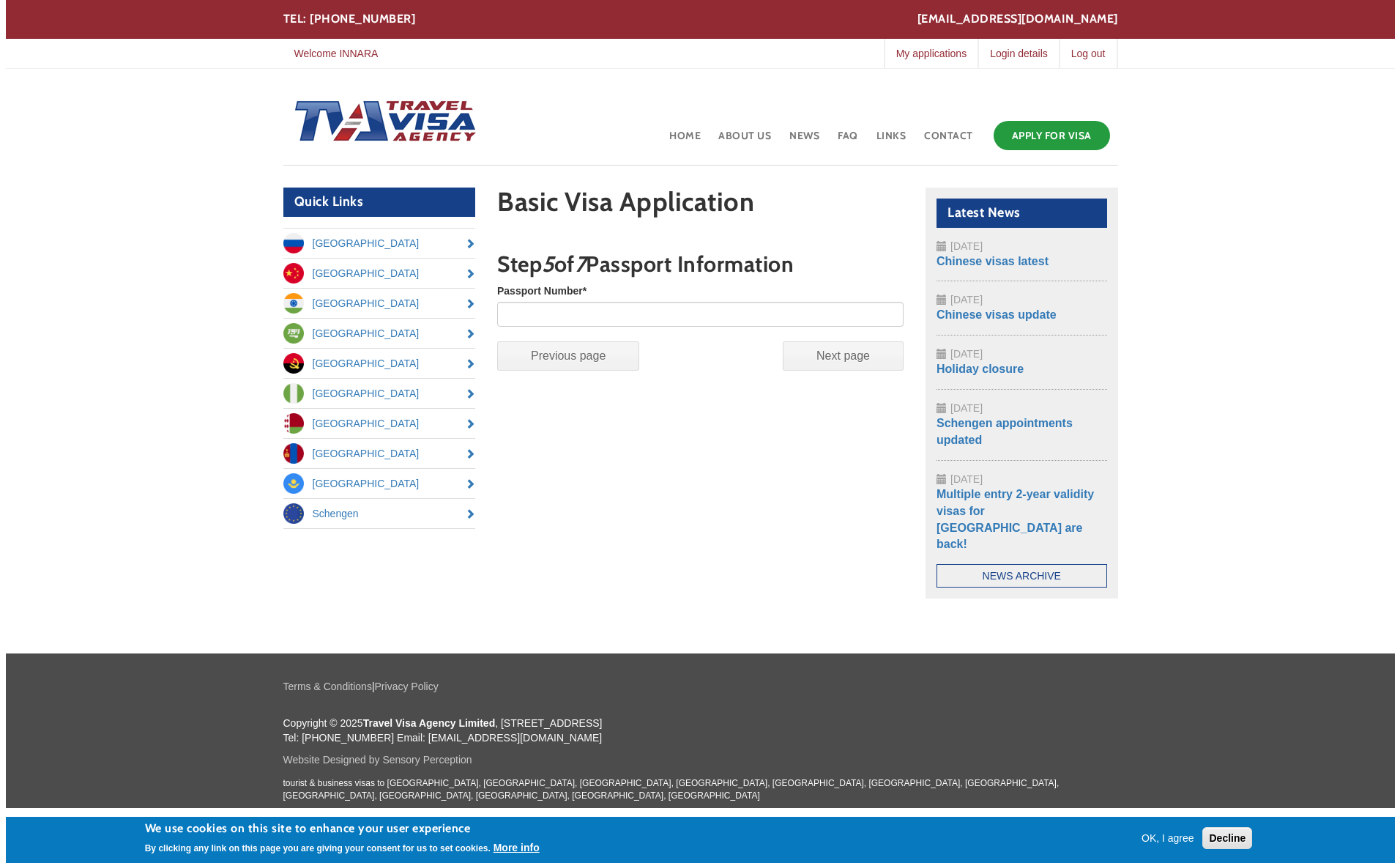
scroll to position [0, 0]
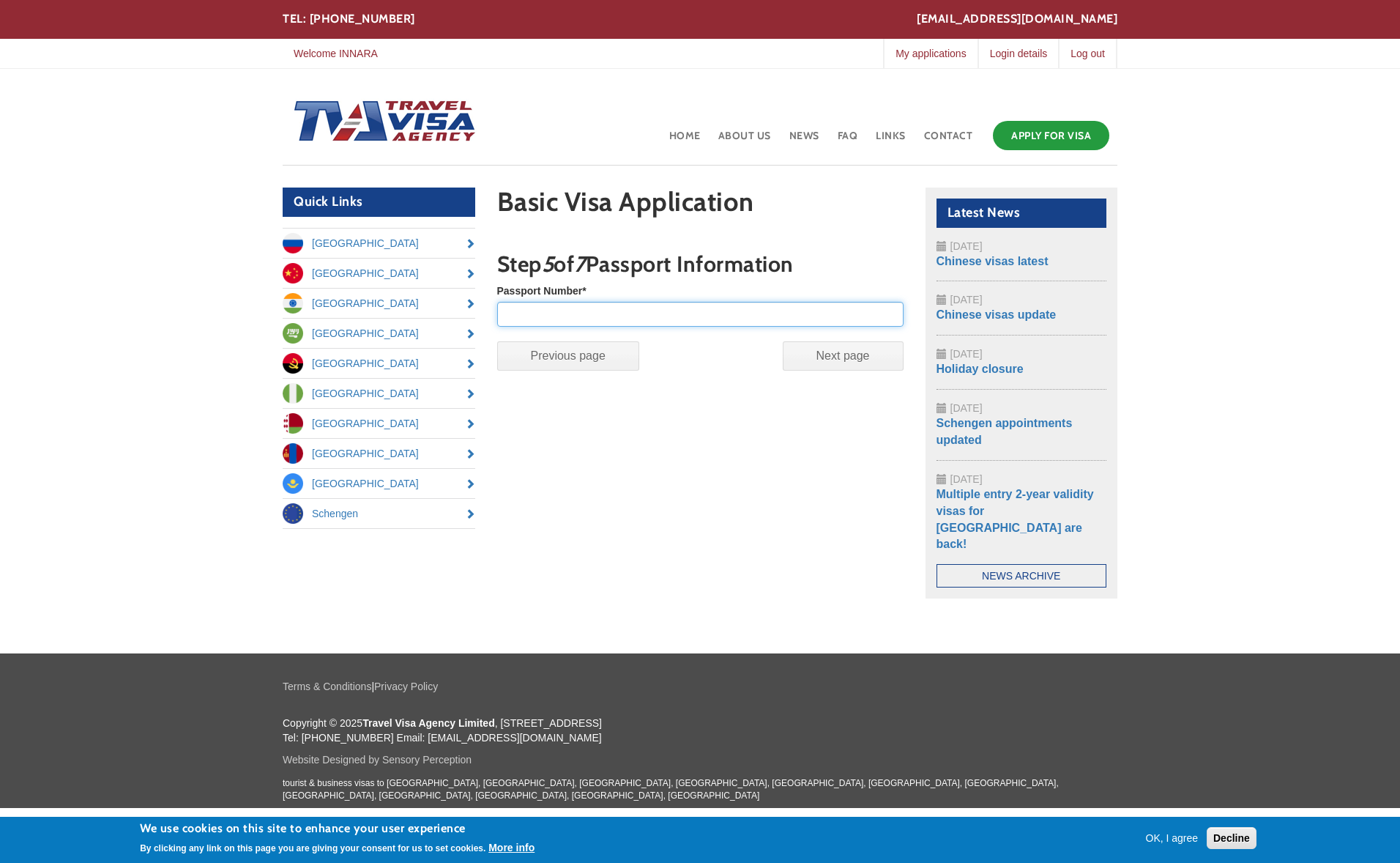
click at [654, 312] on input "Passport Number *" at bounding box center [700, 314] width 407 height 25
type input "C02319124"
click at [843, 354] on input "Next page" at bounding box center [843, 355] width 121 height 29
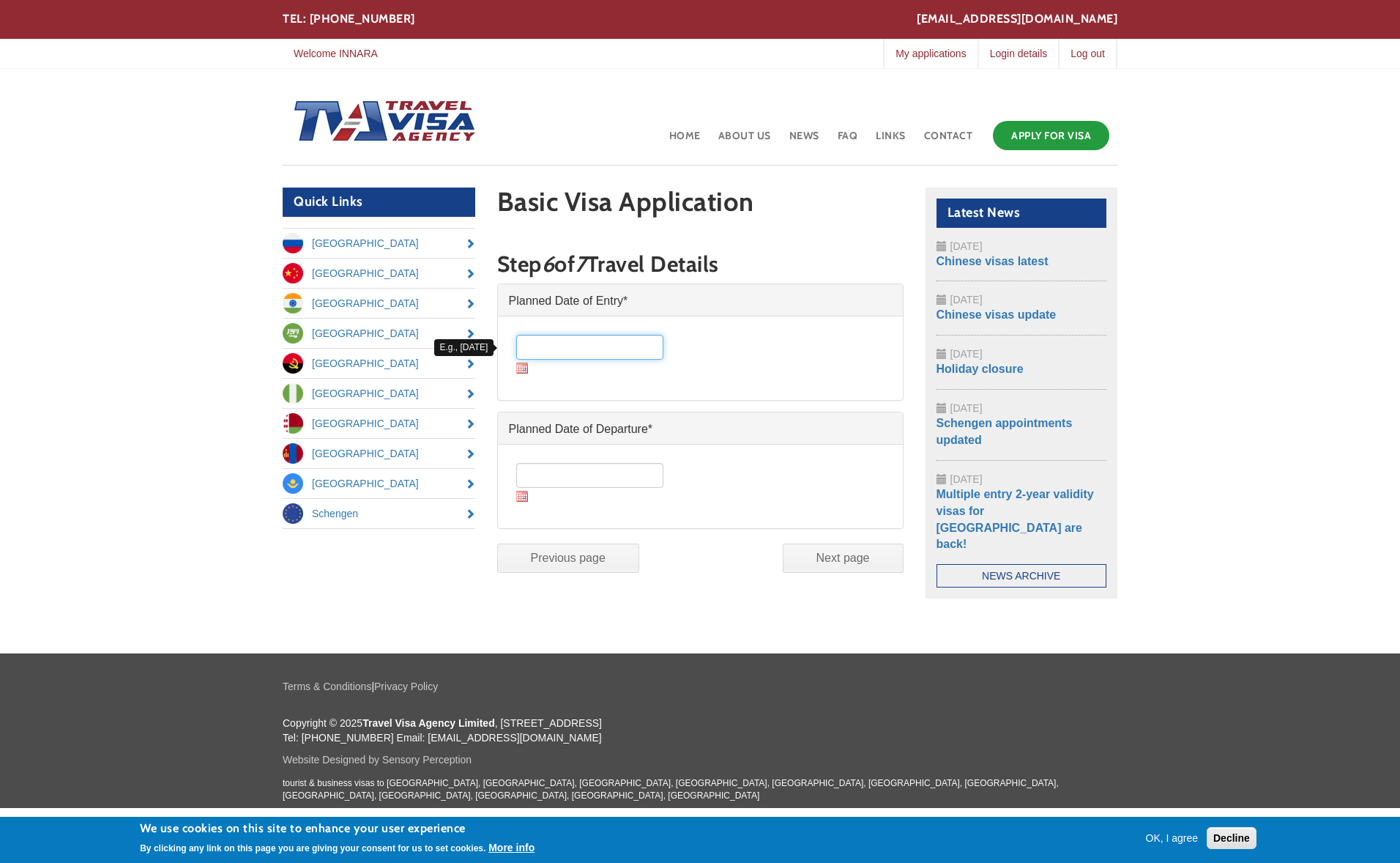
click at [621, 347] on input "Date *" at bounding box center [590, 347] width 148 height 25
click at [522, 367] on img at bounding box center [522, 368] width 12 height 11
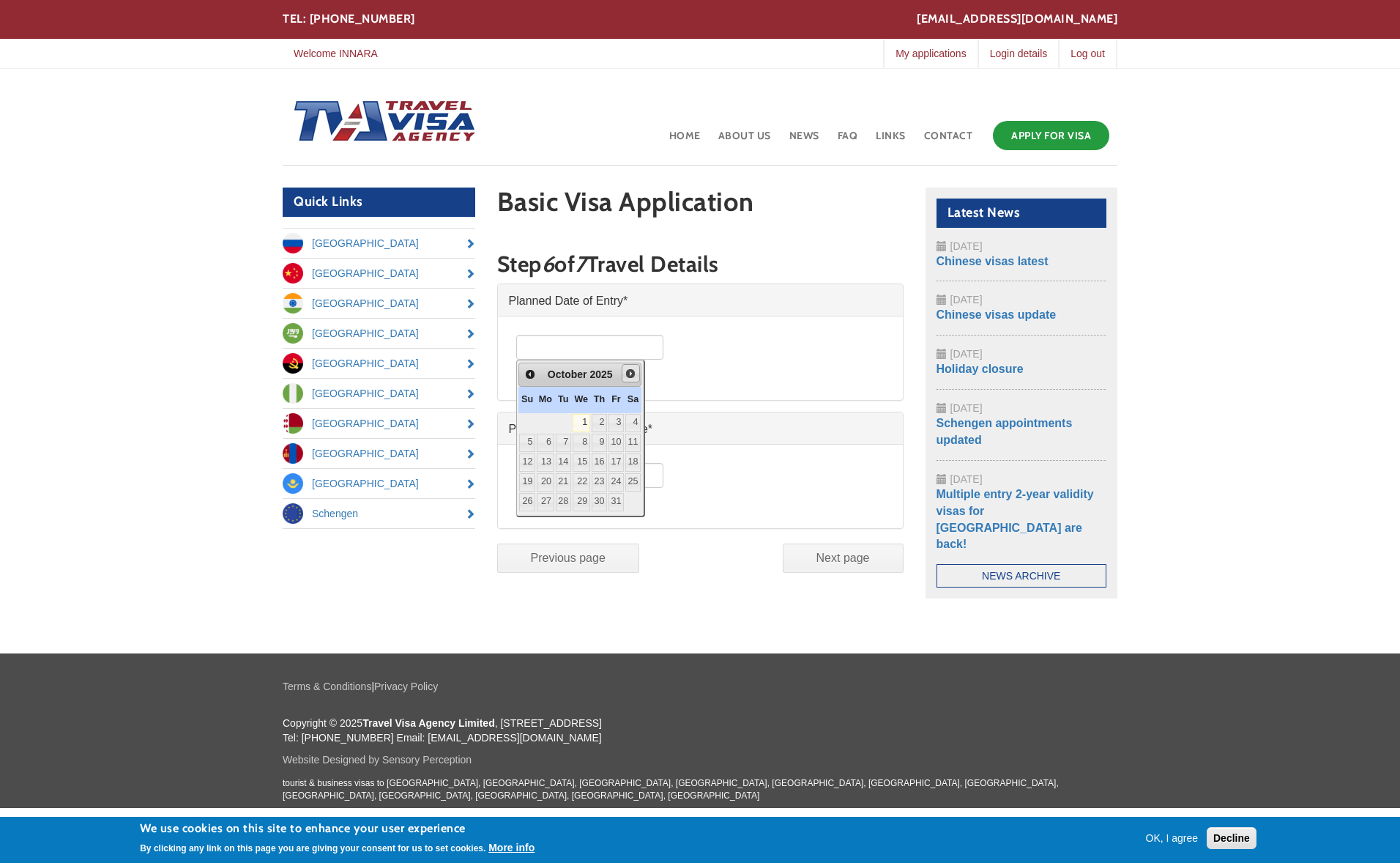
click at [636, 373] on span "Next" at bounding box center [630, 373] width 12 height 12
click at [642, 420] on link "1" at bounding box center [634, 423] width 16 height 19
type input "01/11/2025"
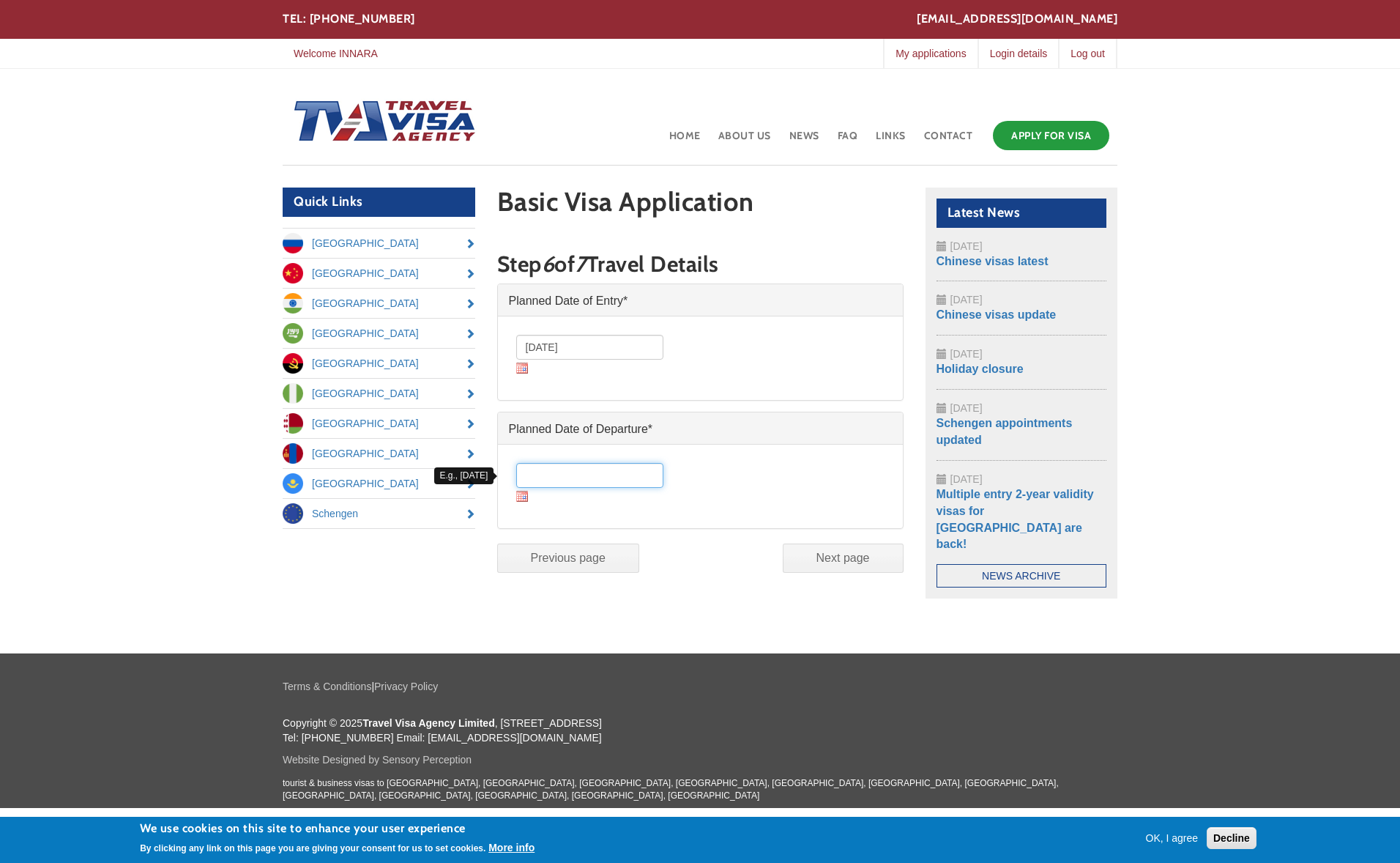
click at [600, 471] on input "Date *" at bounding box center [590, 475] width 148 height 25
click at [522, 494] on img at bounding box center [522, 496] width 12 height 11
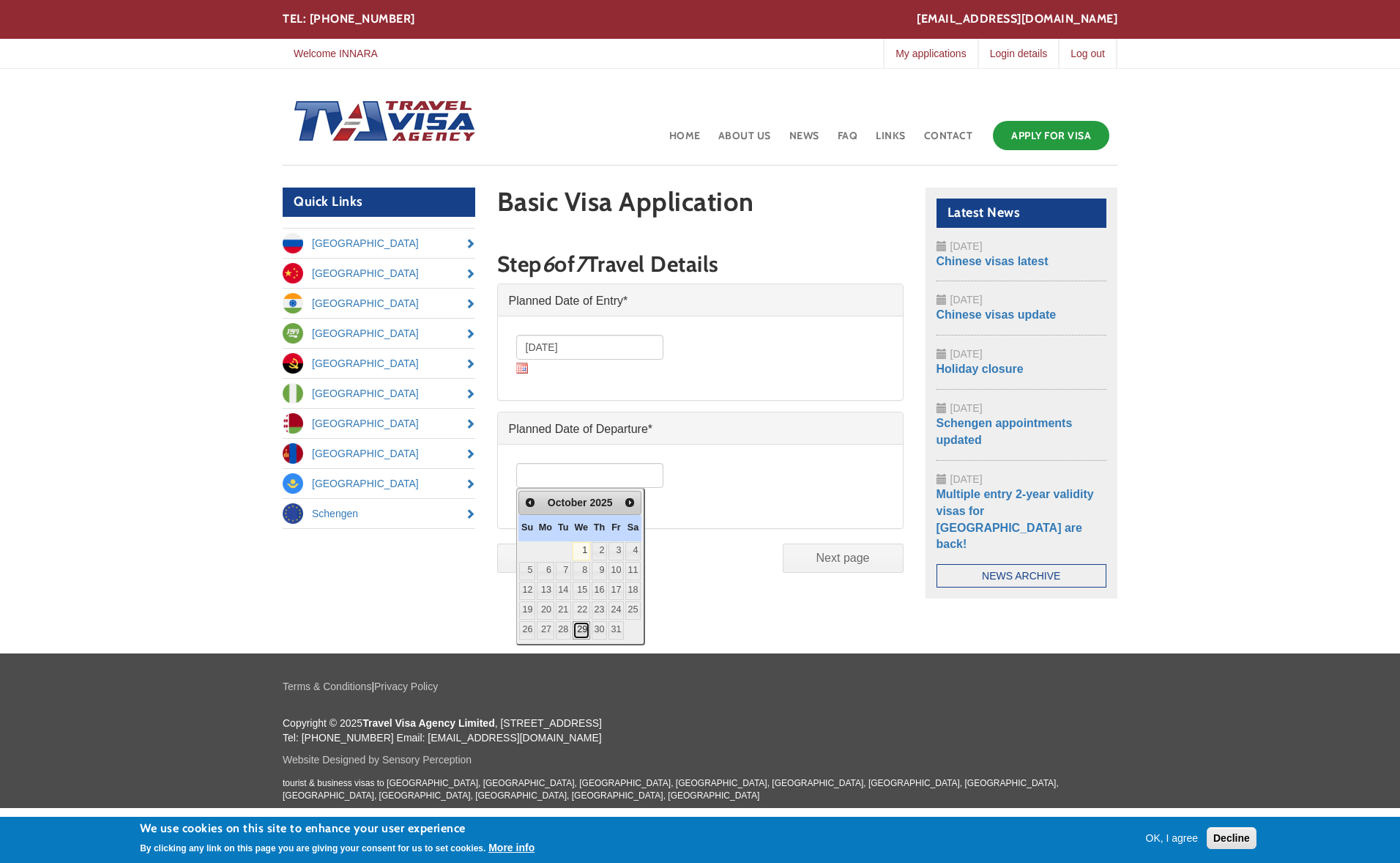
click at [586, 631] on link "29" at bounding box center [582, 630] width 18 height 19
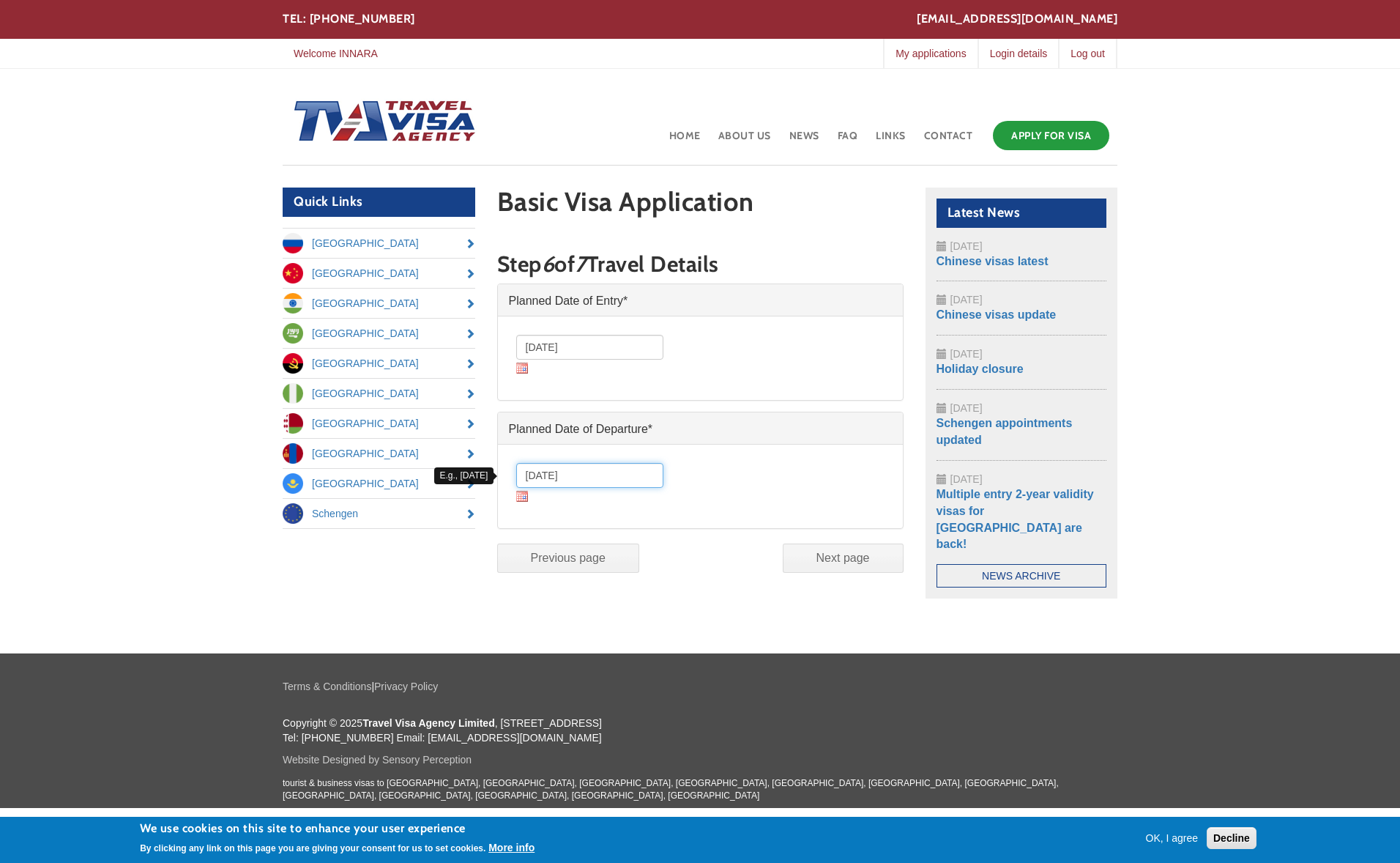
click at [600, 475] on input "29/10/2025" at bounding box center [590, 475] width 148 height 25
click at [519, 498] on img at bounding box center [522, 496] width 12 height 11
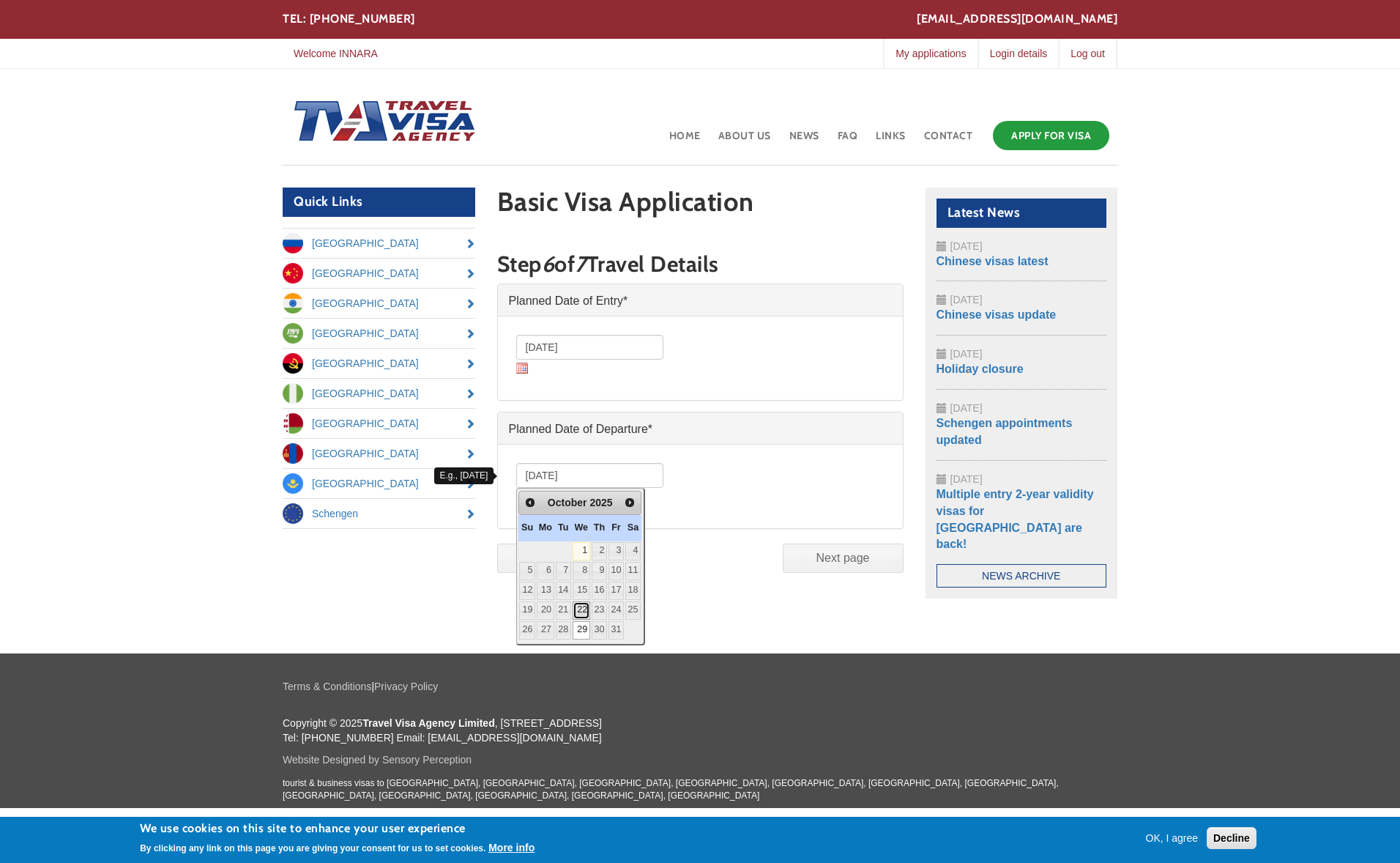
click at [589, 610] on link "22" at bounding box center [582, 610] width 18 height 19
type input "22/10/2025"
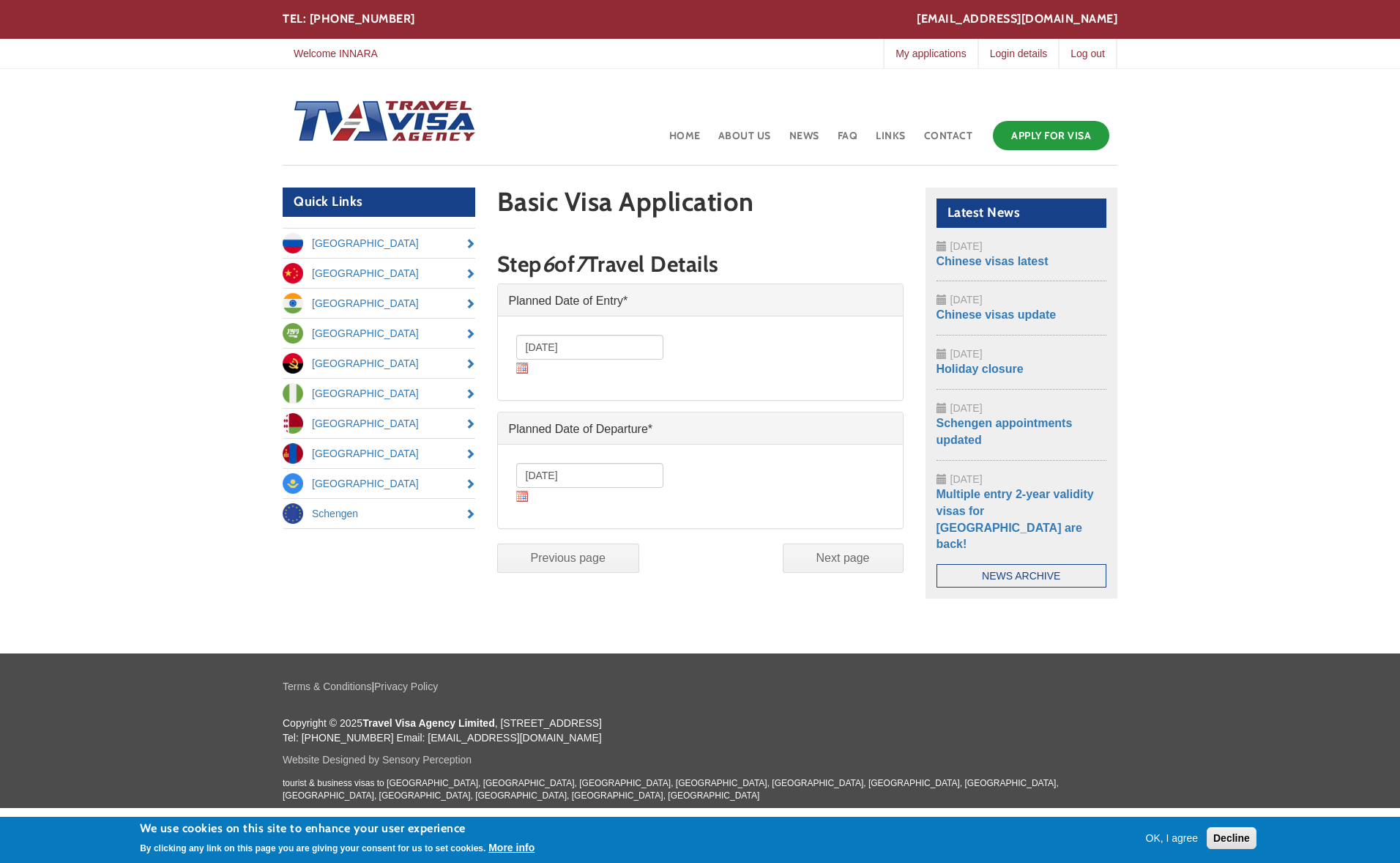
click at [837, 558] on input "Next page" at bounding box center [843, 557] width 121 height 29
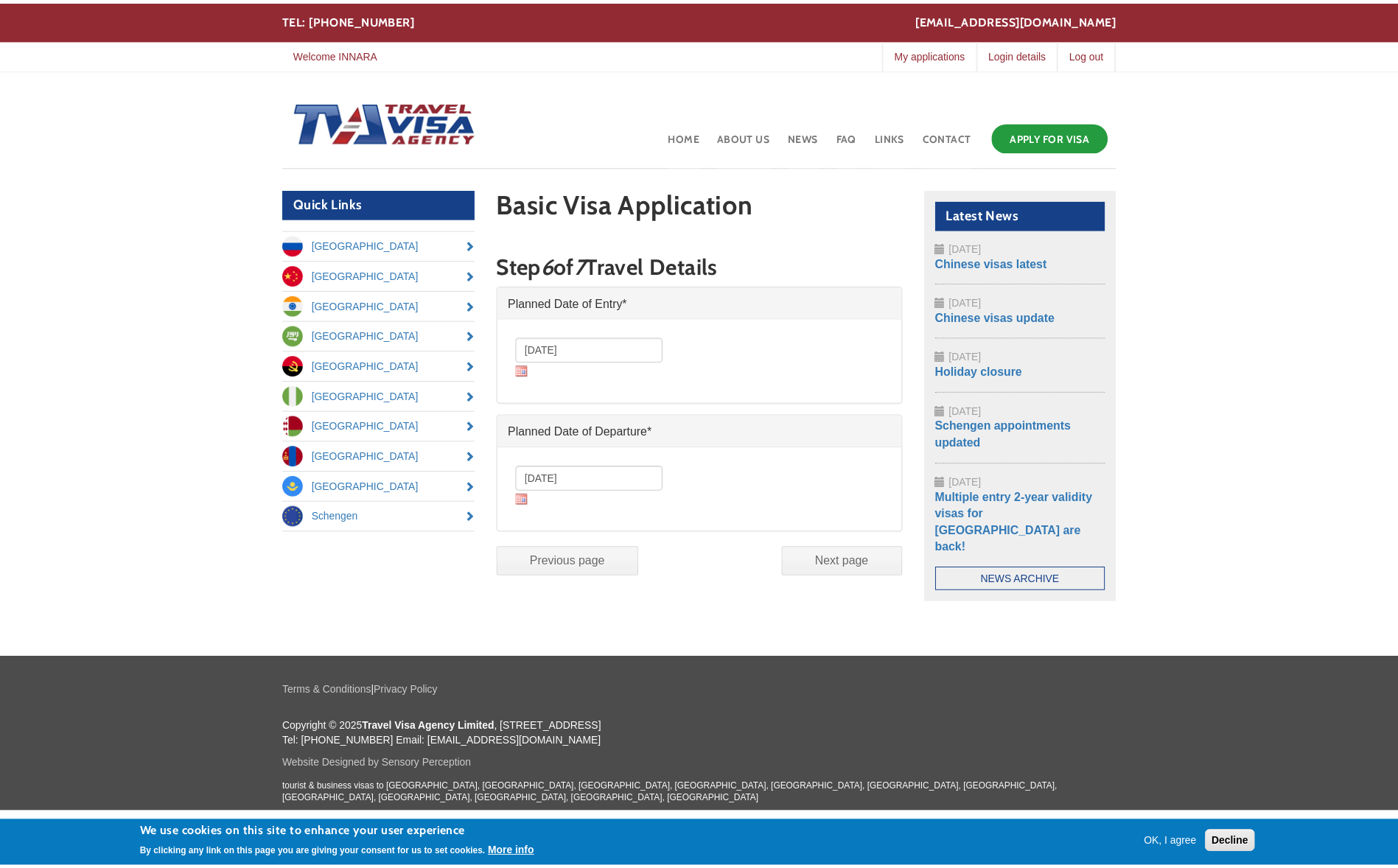
scroll to position [8, 0]
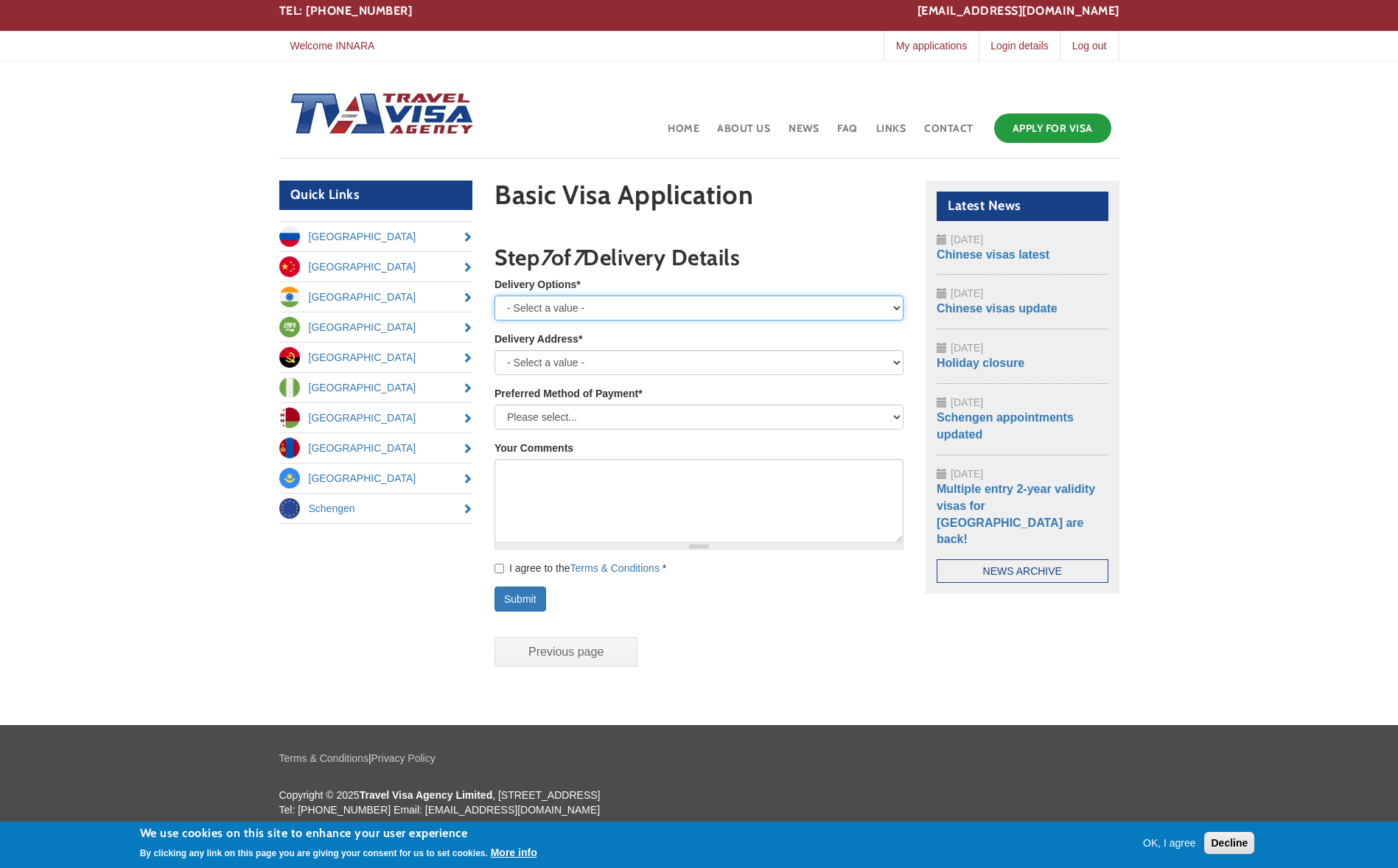
click at [546, 312] on select "- Select a value - Royal Mail Special Delivery - next day until 1pm Royal Mail …" at bounding box center [699, 307] width 409 height 25
select select "I will collect my passport in person"
click at [495, 295] on select "- Select a value - Royal Mail Special Delivery - next day until 1pm Royal Mail …" at bounding box center [699, 307] width 409 height 25
click at [605, 362] on select "- Select a value - My Home My Work or Study Address Other (please specify below)" at bounding box center [699, 362] width 409 height 25
select select "Home"
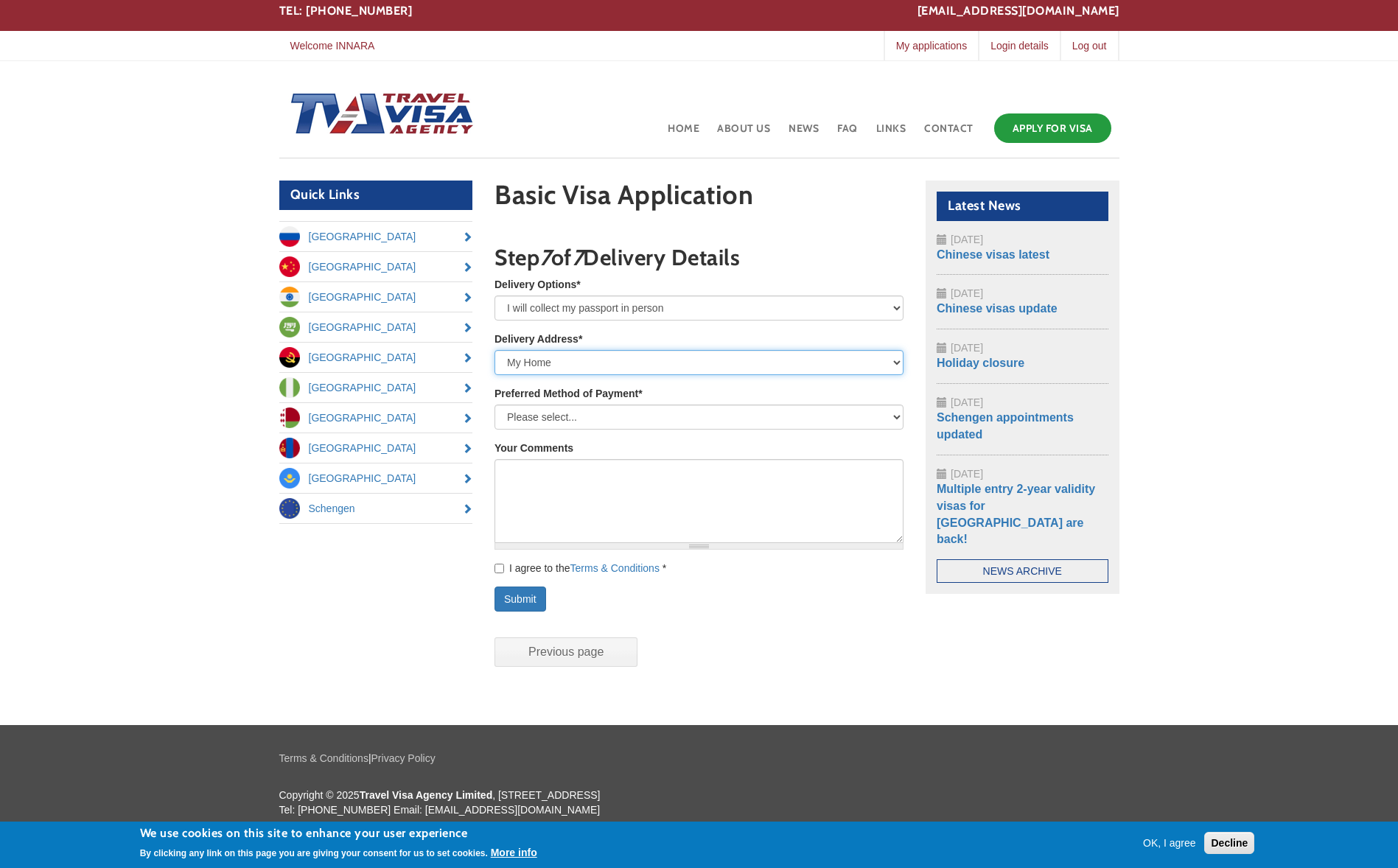
click at [495, 350] on select "- Select a value - My Home My Work or Study Address Other (please specify below)" at bounding box center [699, 362] width 409 height 25
click at [574, 419] on select "Please select... Bank Transfer Credit/debit card (3.5% admin fee will be added …" at bounding box center [699, 417] width 409 height 25
select select "online payment"
click at [495, 405] on select "Please select... Bank Transfer Credit/debit card (3.5% admin fee will be added …" at bounding box center [699, 417] width 409 height 25
click at [498, 575] on label "I agree to the Terms & Conditions *" at bounding box center [580, 568] width 172 height 15
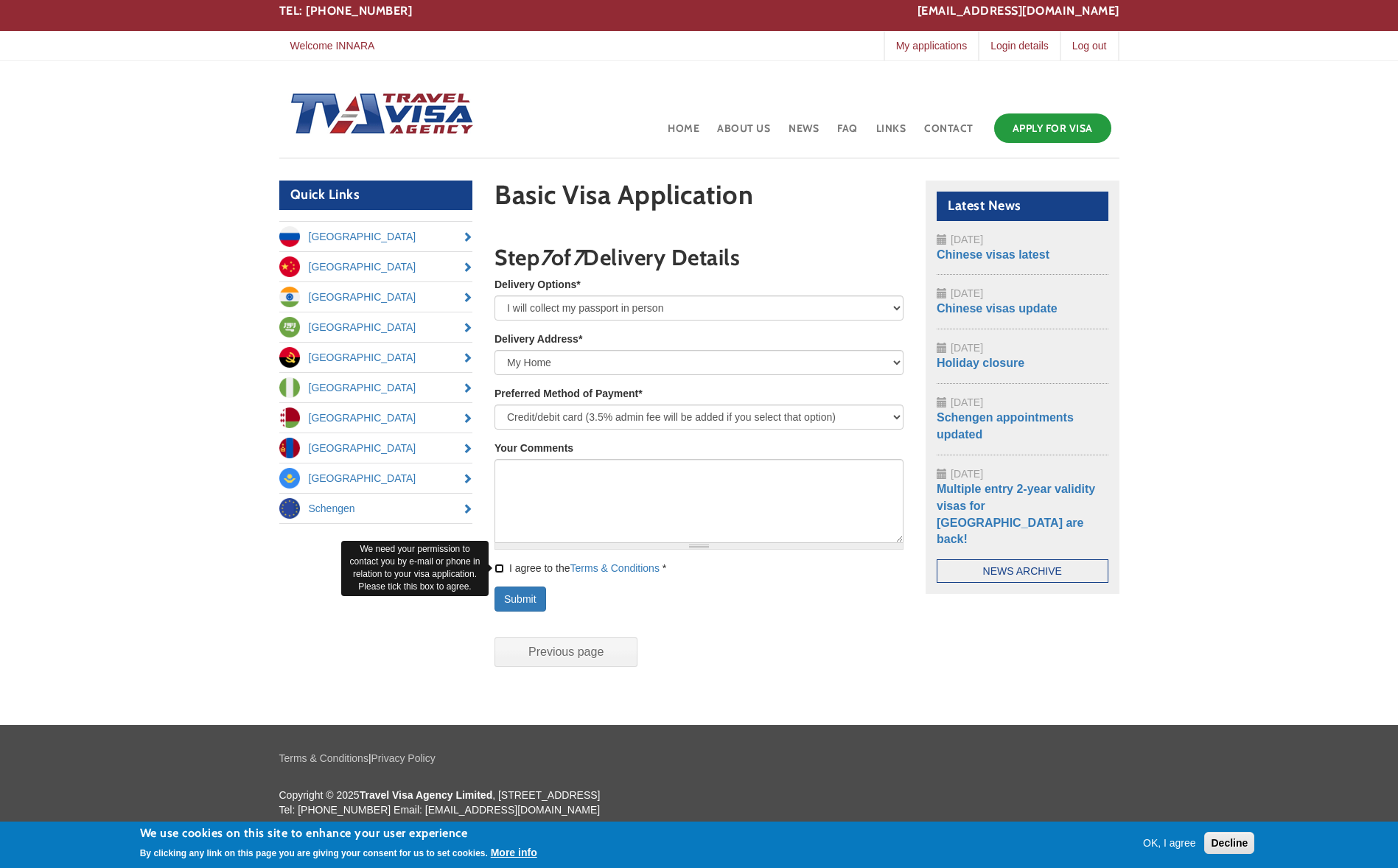
click at [498, 573] on input "I agree to the Terms & Conditions *" at bounding box center [499, 568] width 10 height 10
checkbox input "true"
click at [513, 600] on button "Submit" at bounding box center [520, 598] width 52 height 25
click at [523, 651] on input "Previous page" at bounding box center [566, 651] width 143 height 29
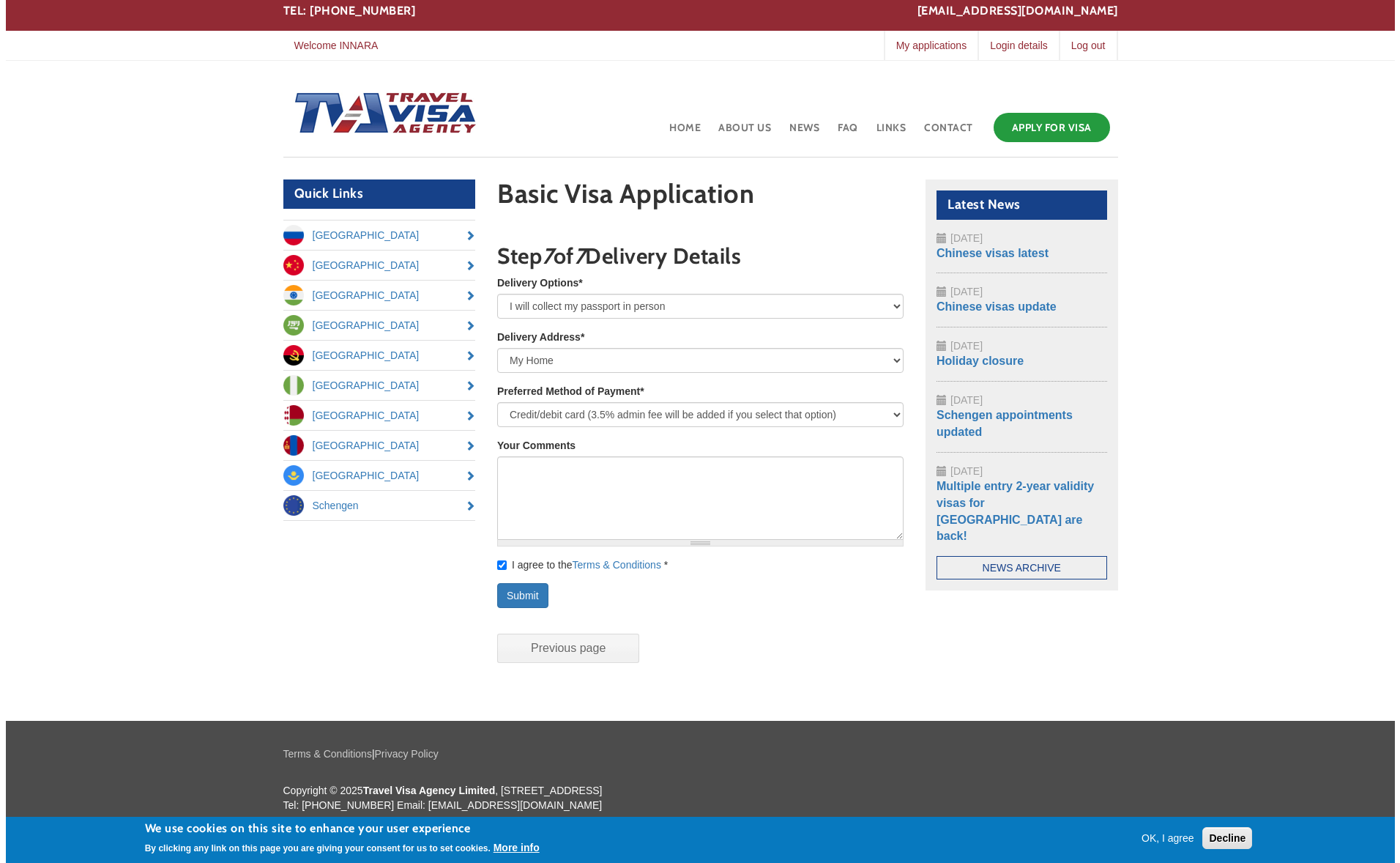
scroll to position [0, 0]
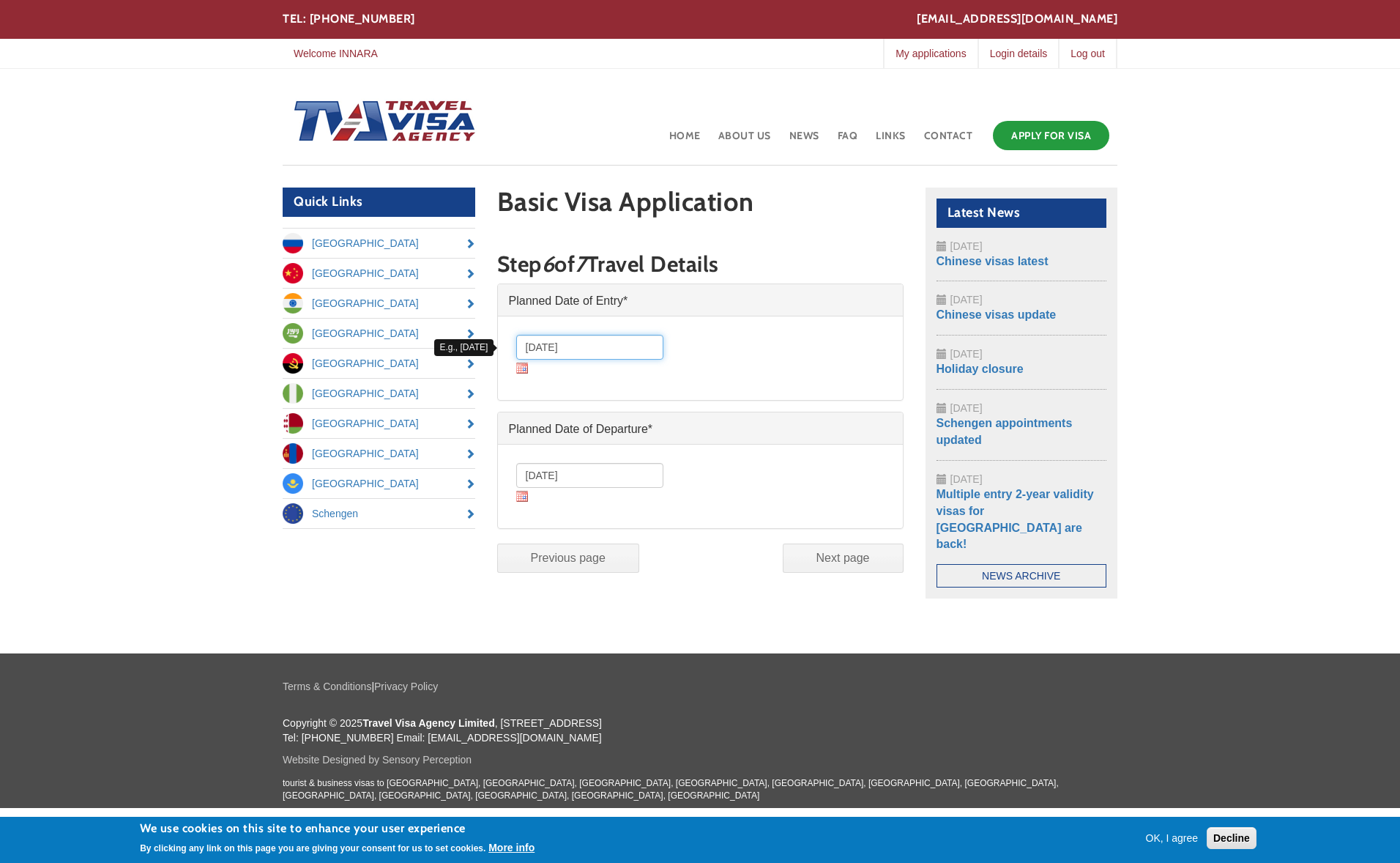
click at [574, 344] on input "01/11/2025" at bounding box center [590, 347] width 148 height 25
click at [524, 498] on img at bounding box center [522, 496] width 12 height 11
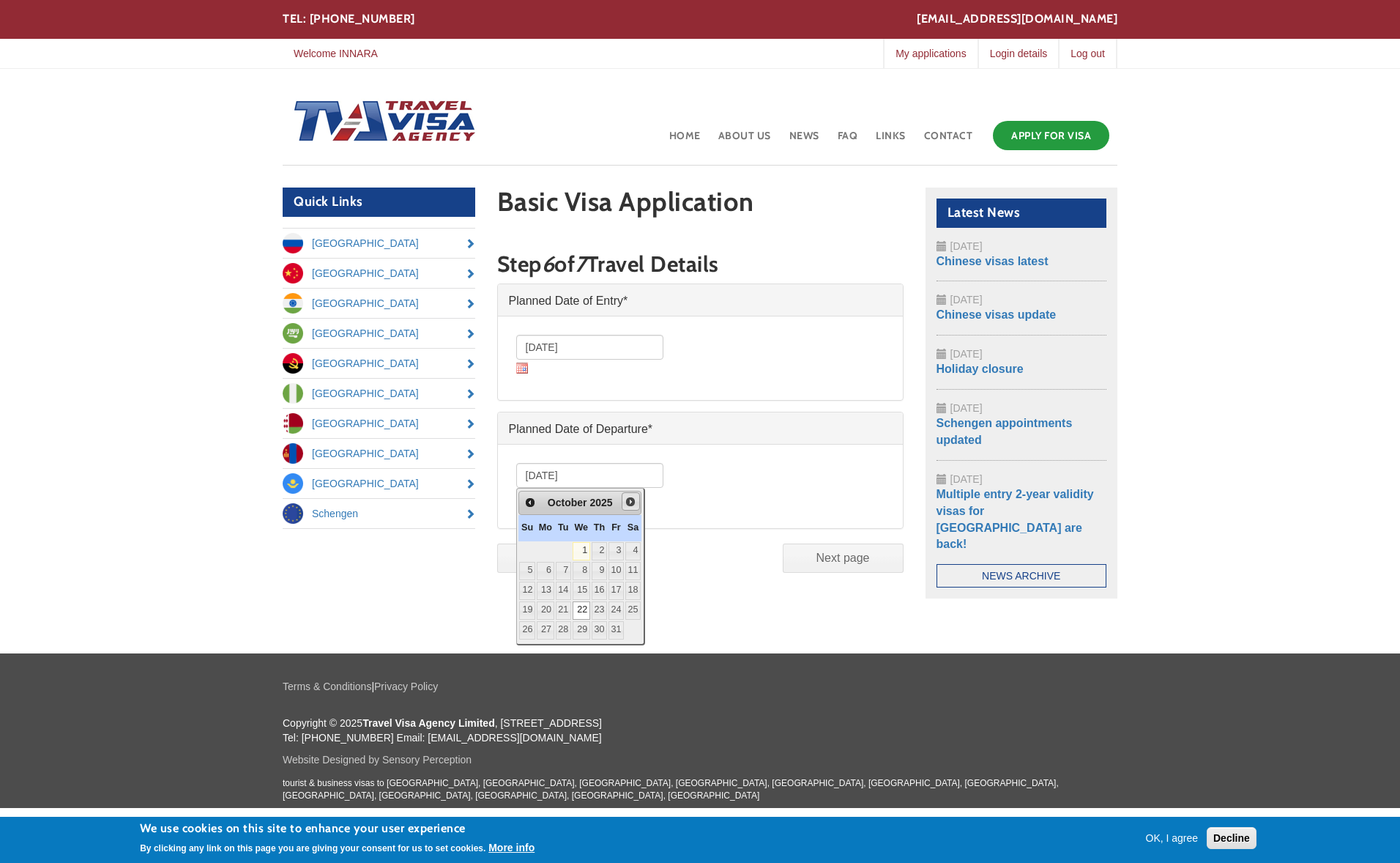
click at [636, 506] on span "Next" at bounding box center [630, 502] width 12 height 12
click at [624, 625] on link "28" at bounding box center [617, 630] width 16 height 19
type input "28/11/2025"
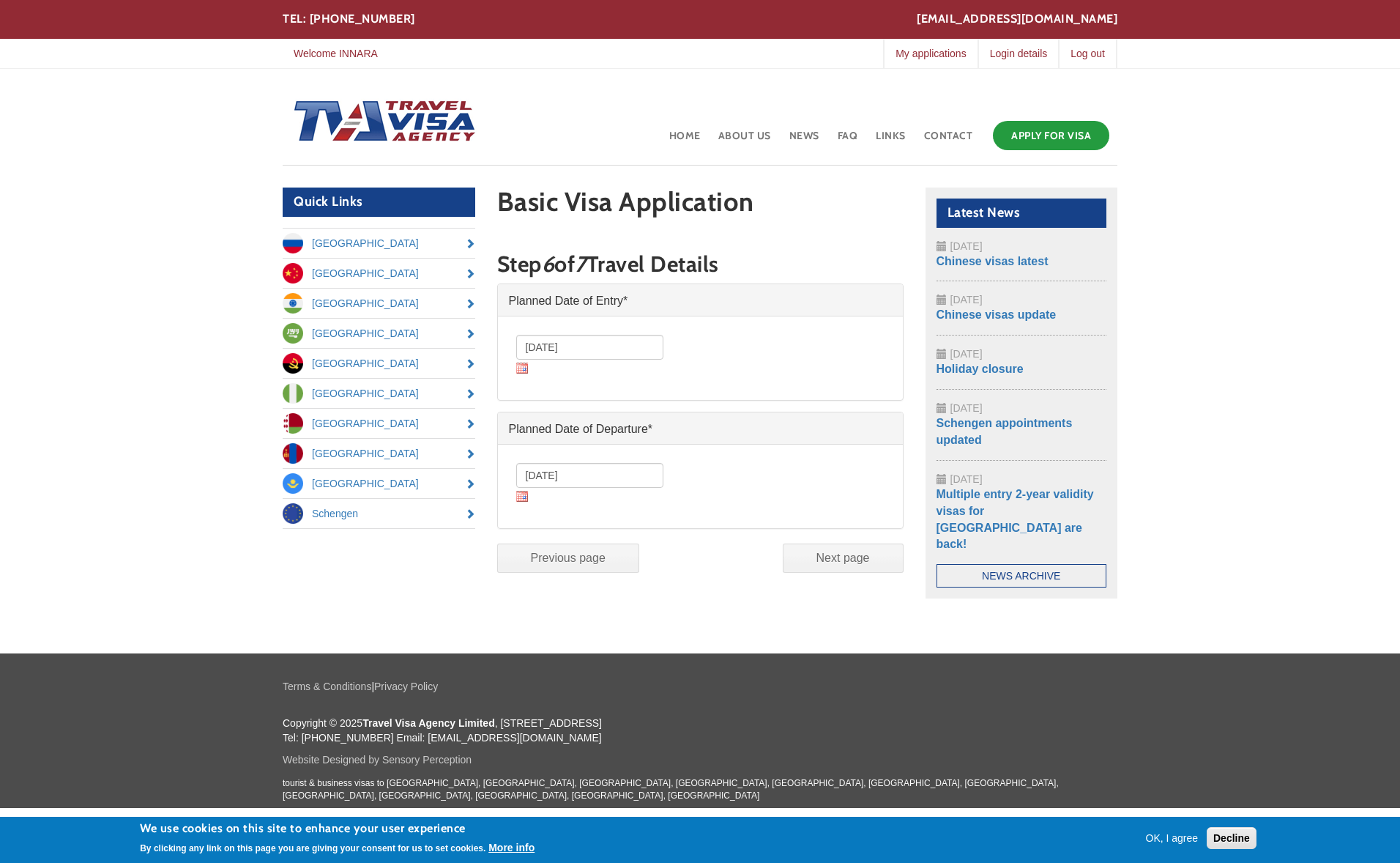
click at [834, 548] on input "Next page" at bounding box center [843, 557] width 121 height 29
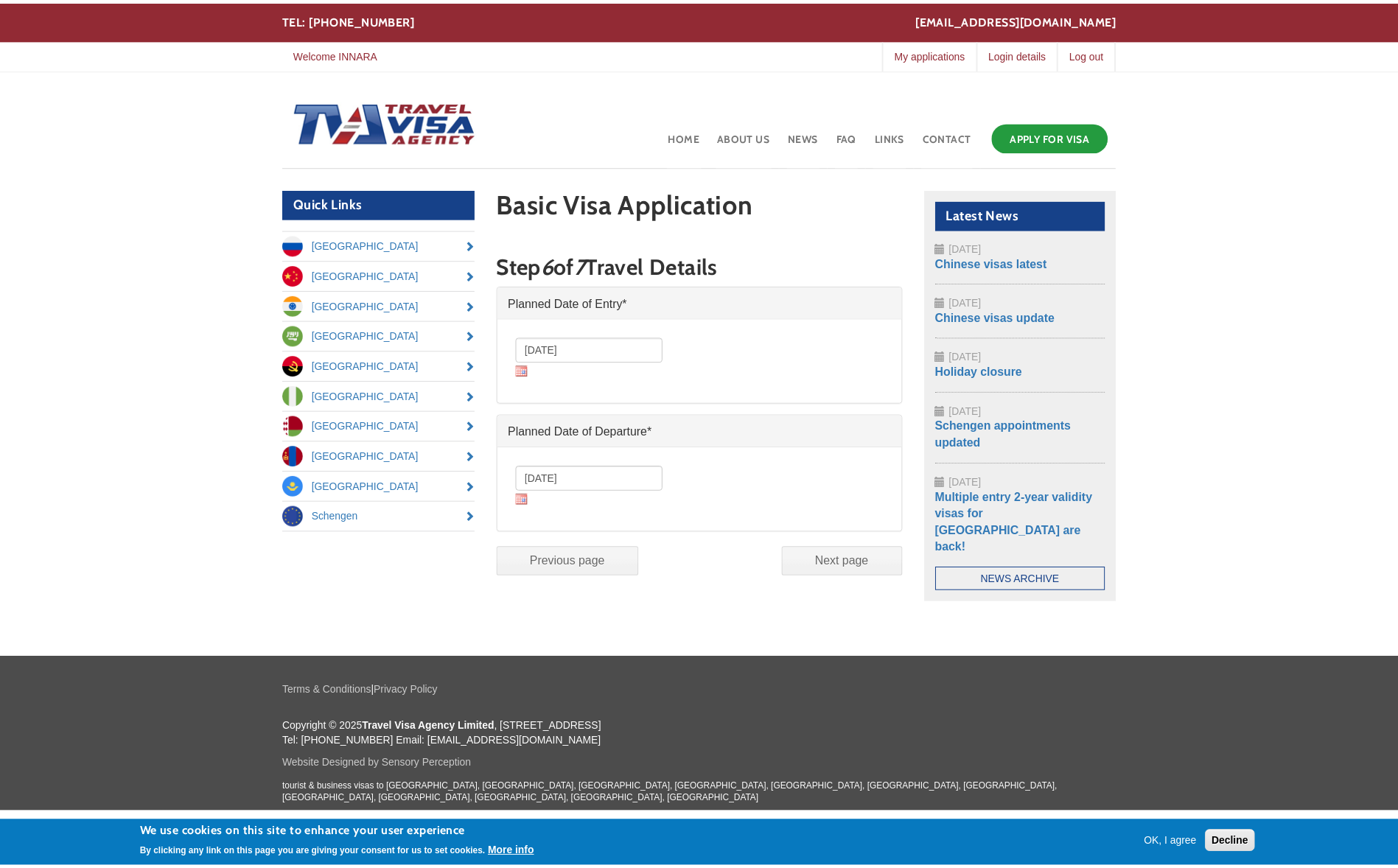
scroll to position [8, 0]
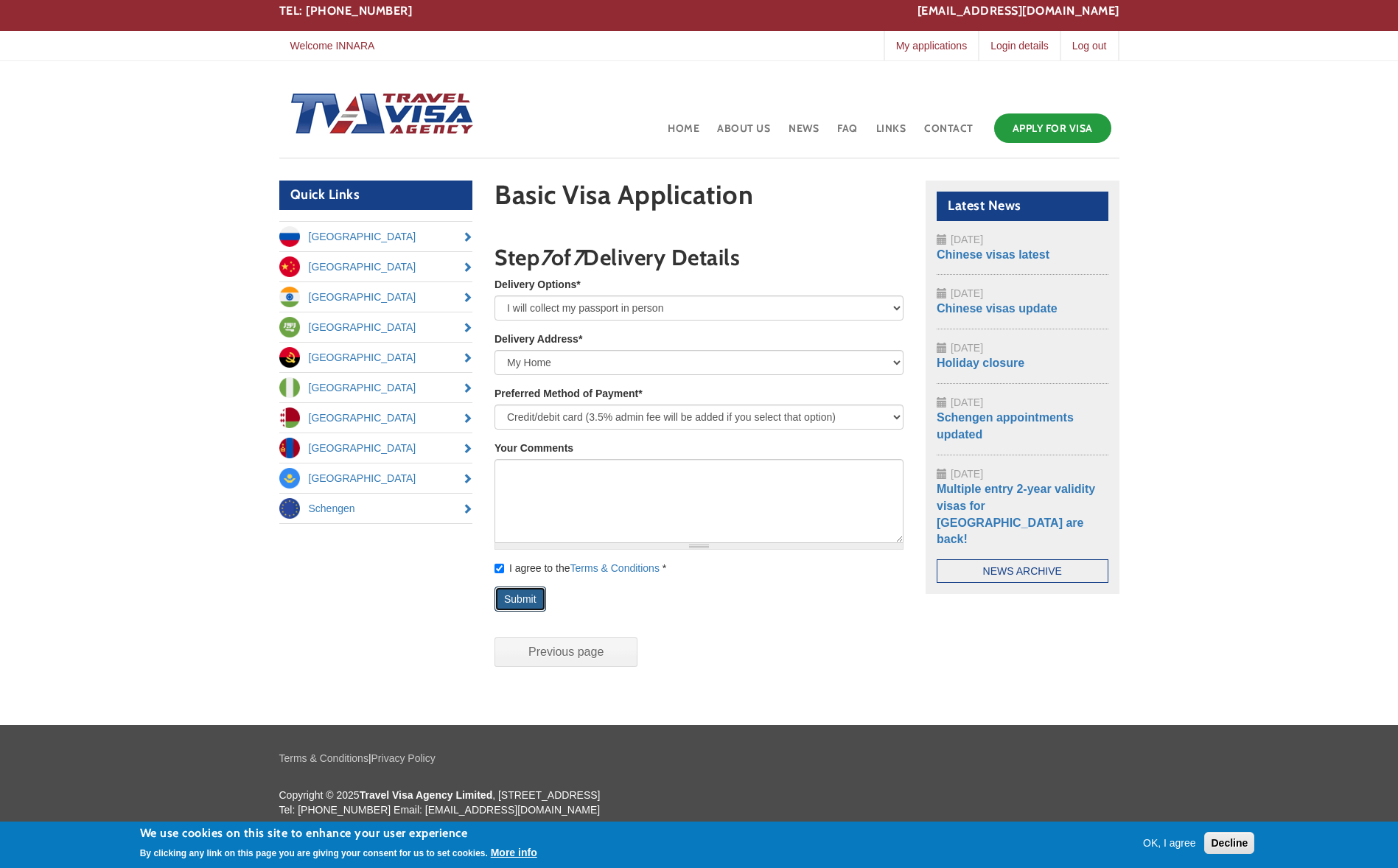
click at [516, 598] on button "Submit" at bounding box center [520, 598] width 52 height 25
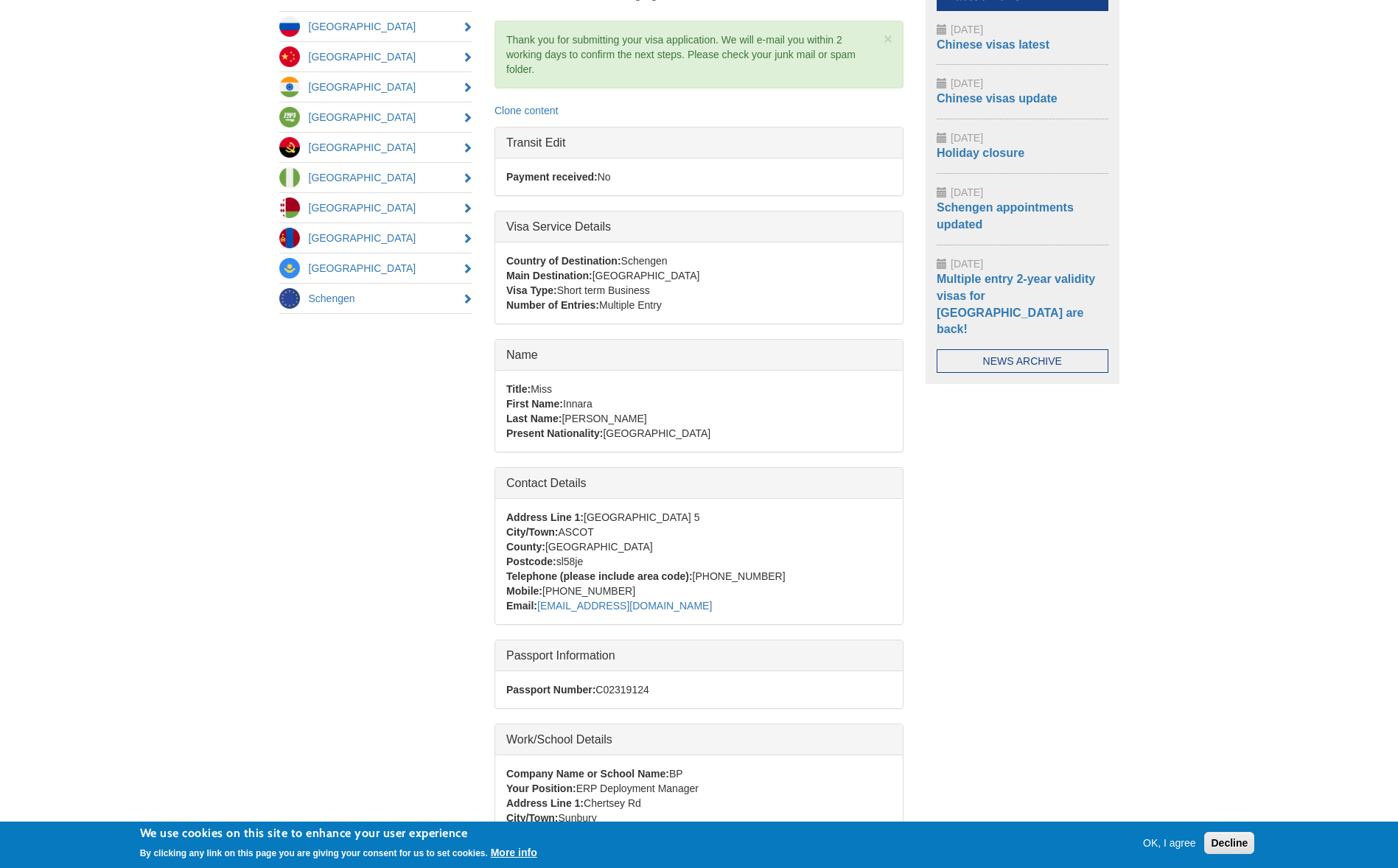
scroll to position [193, 0]
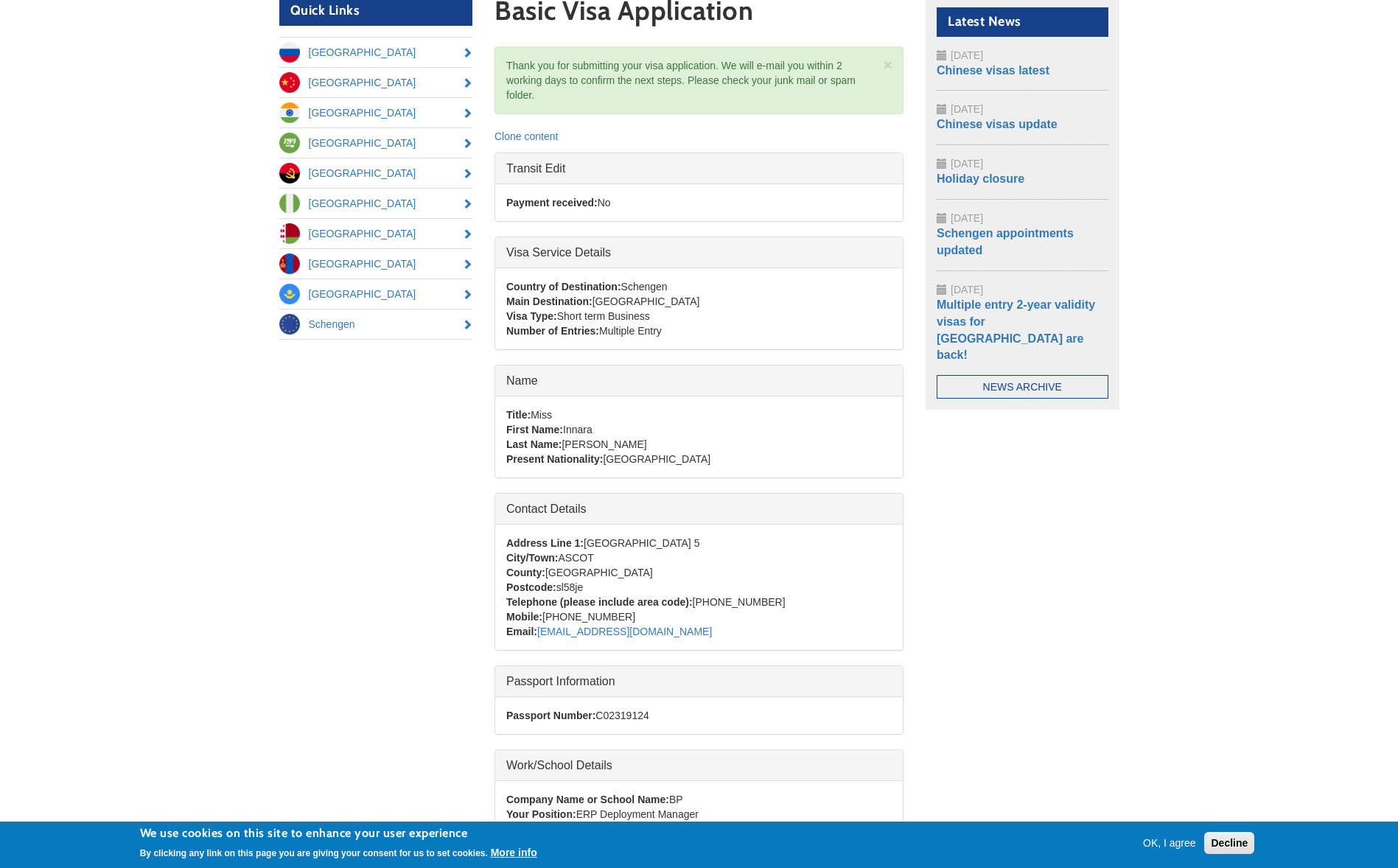
click at [1181, 846] on button "OK, I agree" at bounding box center [1169, 843] width 65 height 15
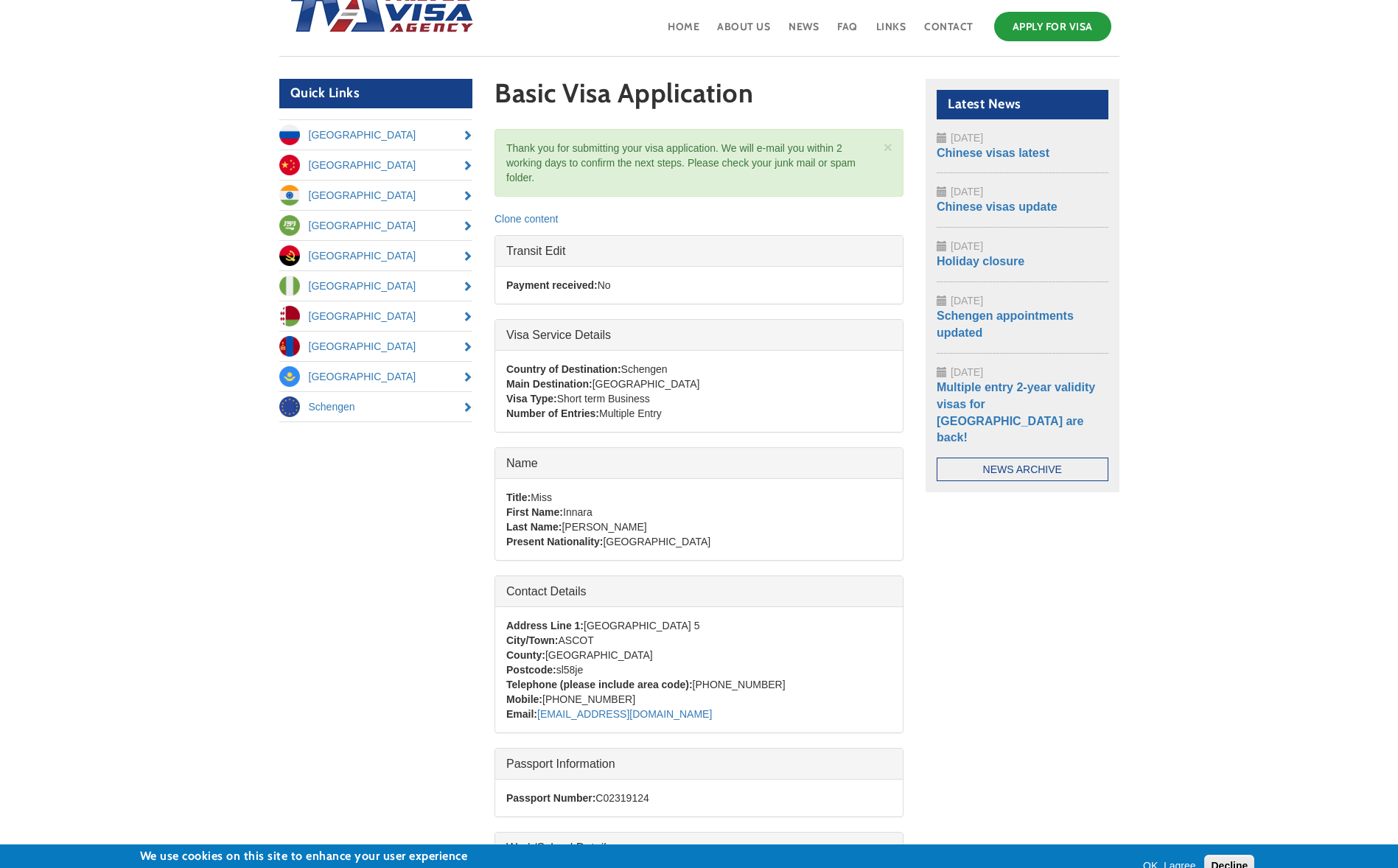
scroll to position [0, 0]
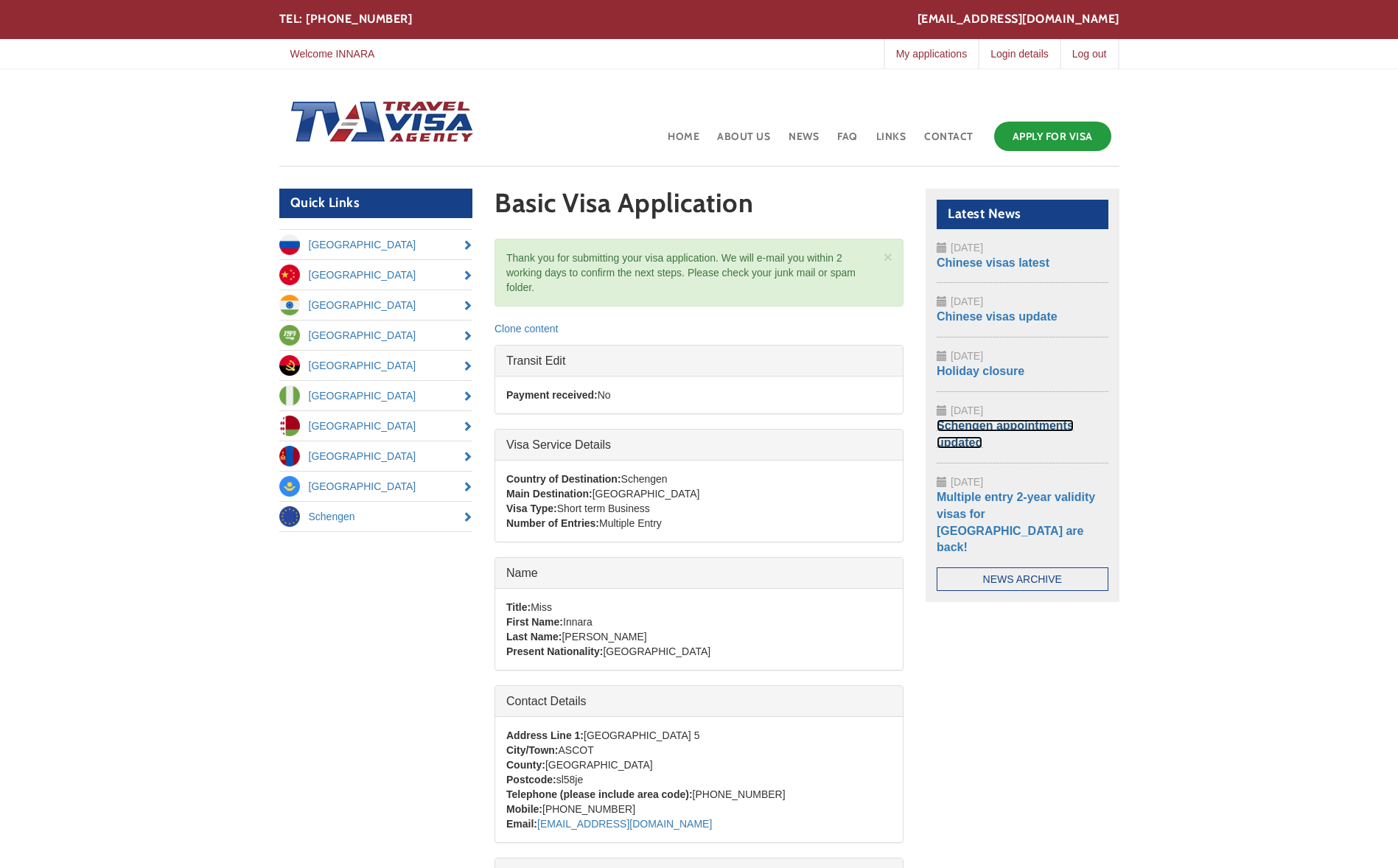
click at [980, 421] on link "Schengen appointments updated" at bounding box center [1004, 433] width 137 height 29
